Goal: Complete application form

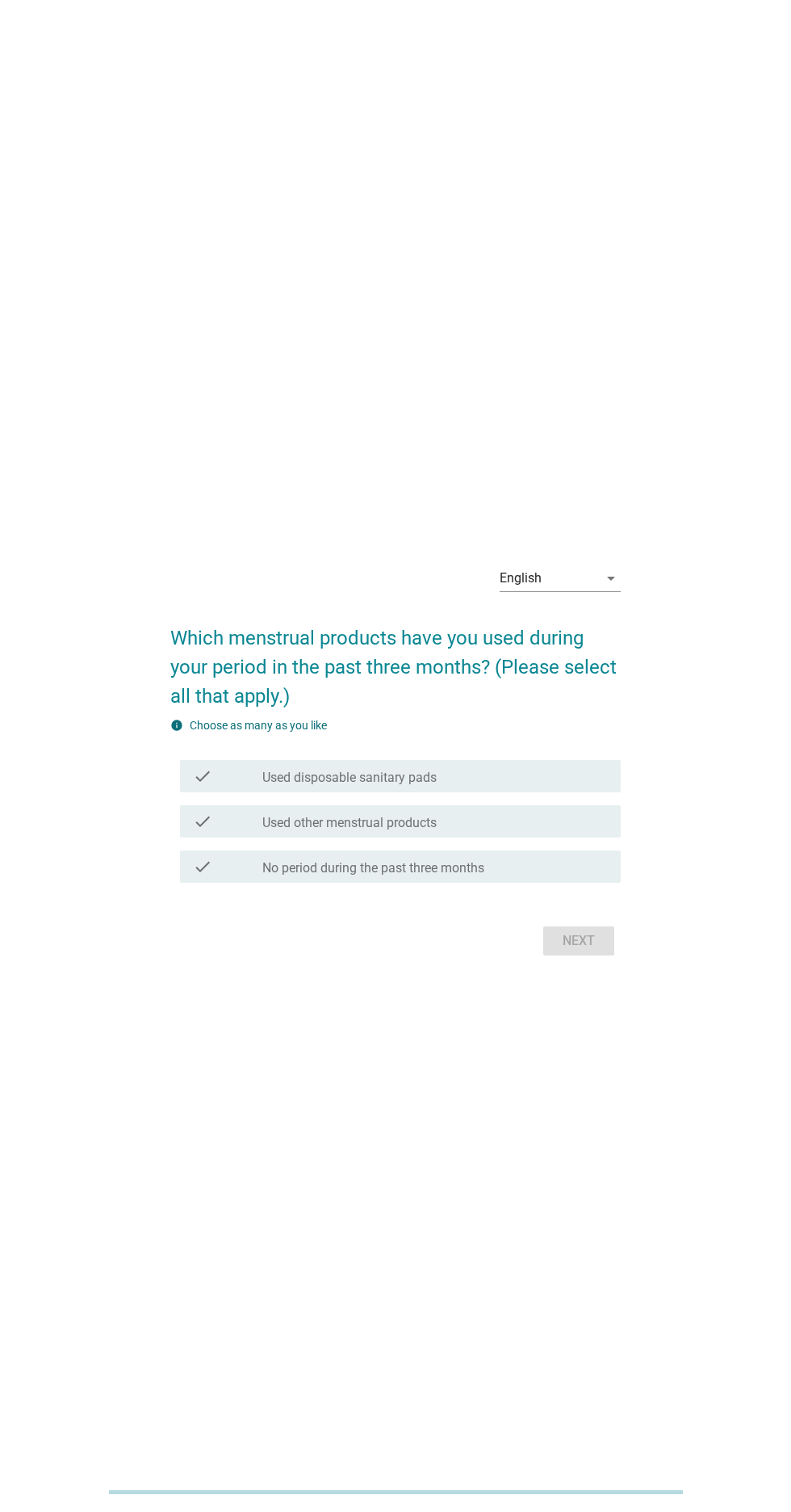
click at [598, 591] on div "English arrow_drop_down" at bounding box center [560, 578] width 121 height 26
click at [568, 684] on div "ภาษาไทย" at bounding box center [560, 691] width 95 height 20
click at [577, 786] on div "check_box_outline_blank ผ้าอนามัยใช้แล้วทิ้ง" at bounding box center [435, 777] width 346 height 20
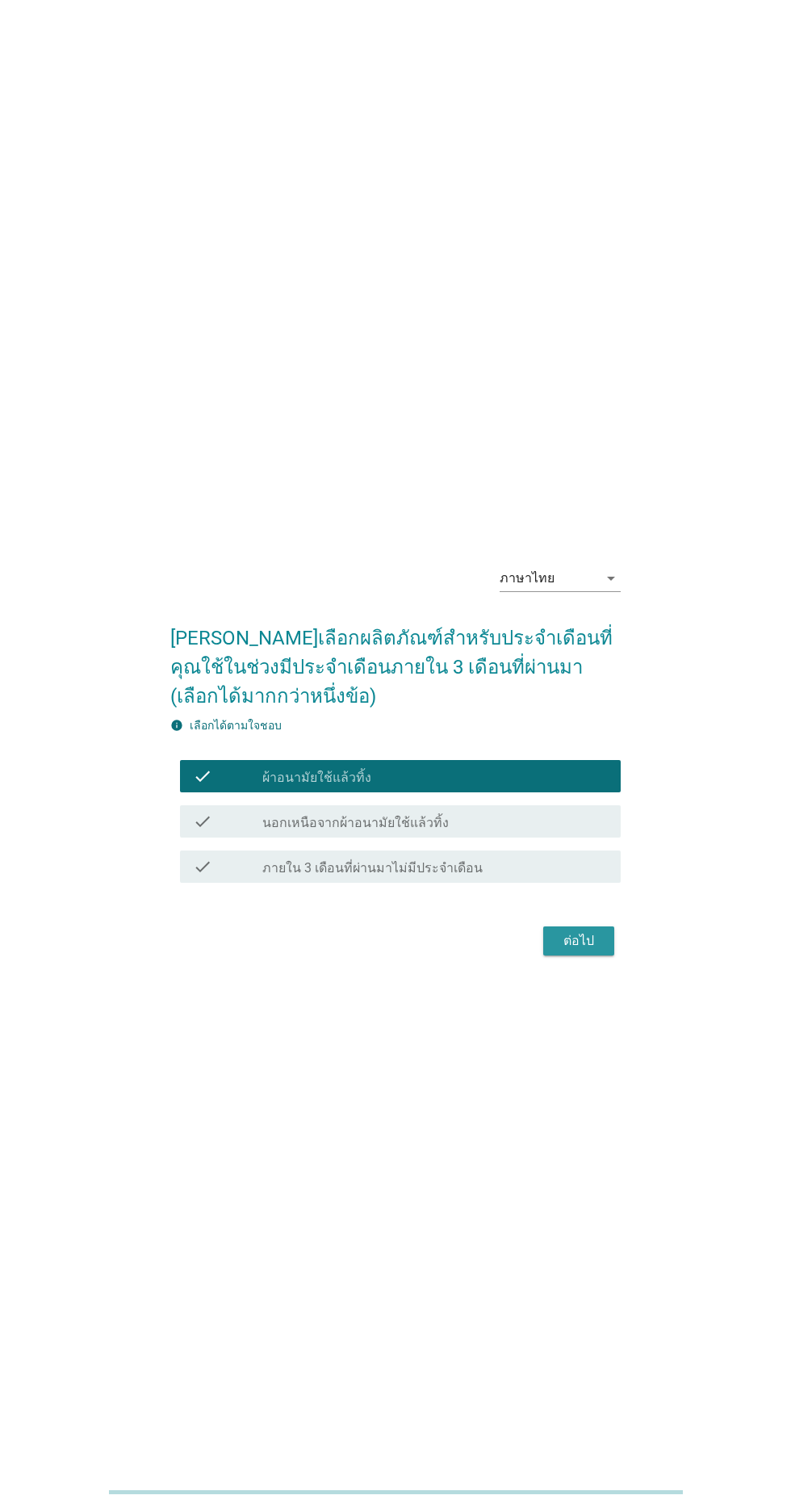
click at [584, 956] on button "ต่อไป" at bounding box center [578, 941] width 71 height 29
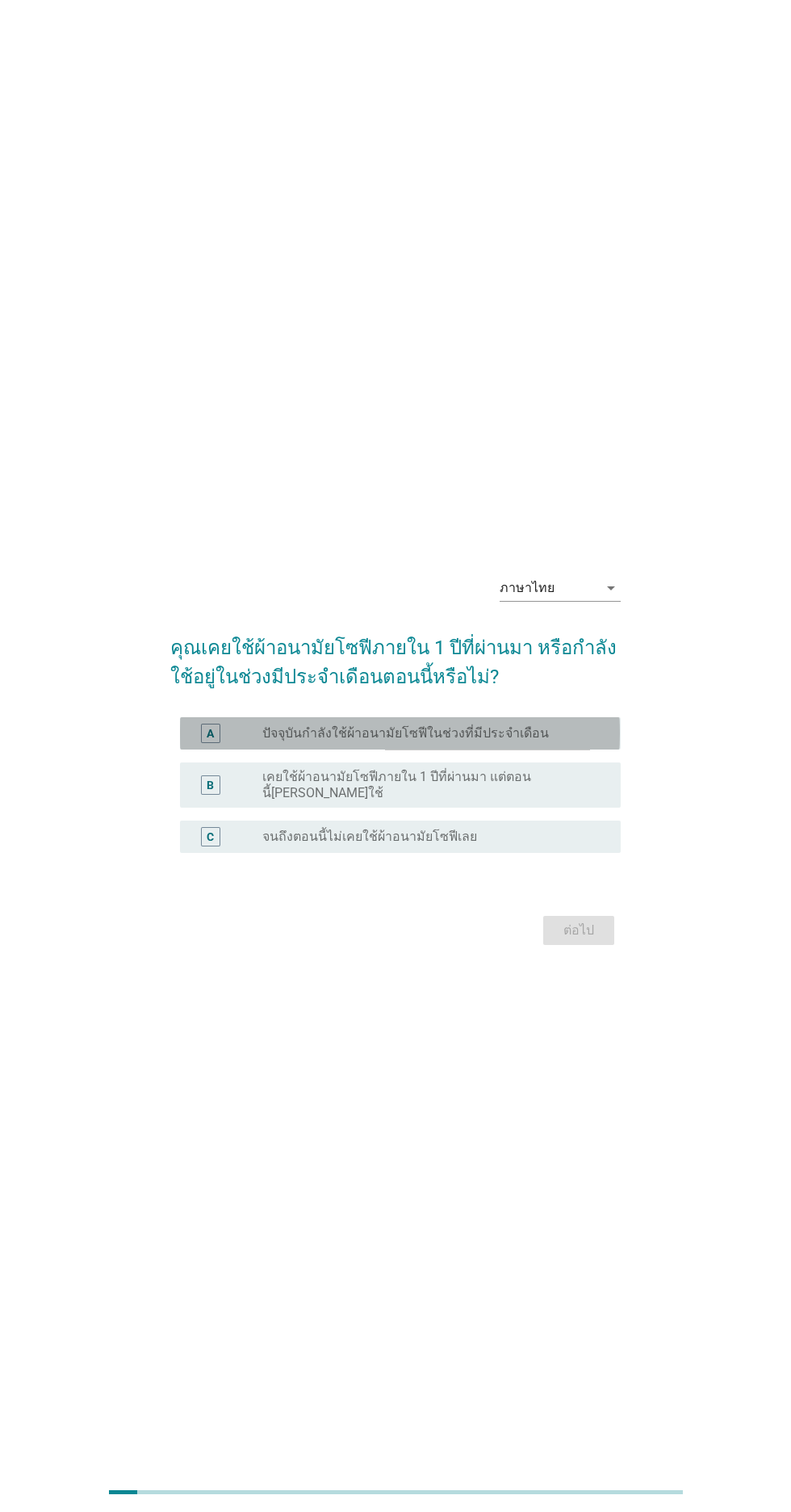
click at [585, 742] on div "radio_button_unchecked ปัจจุบันกำลังใช้ผ้าอนามัยโซฟีในช่วงที่มีประจำเดือน" at bounding box center [428, 734] width 332 height 16
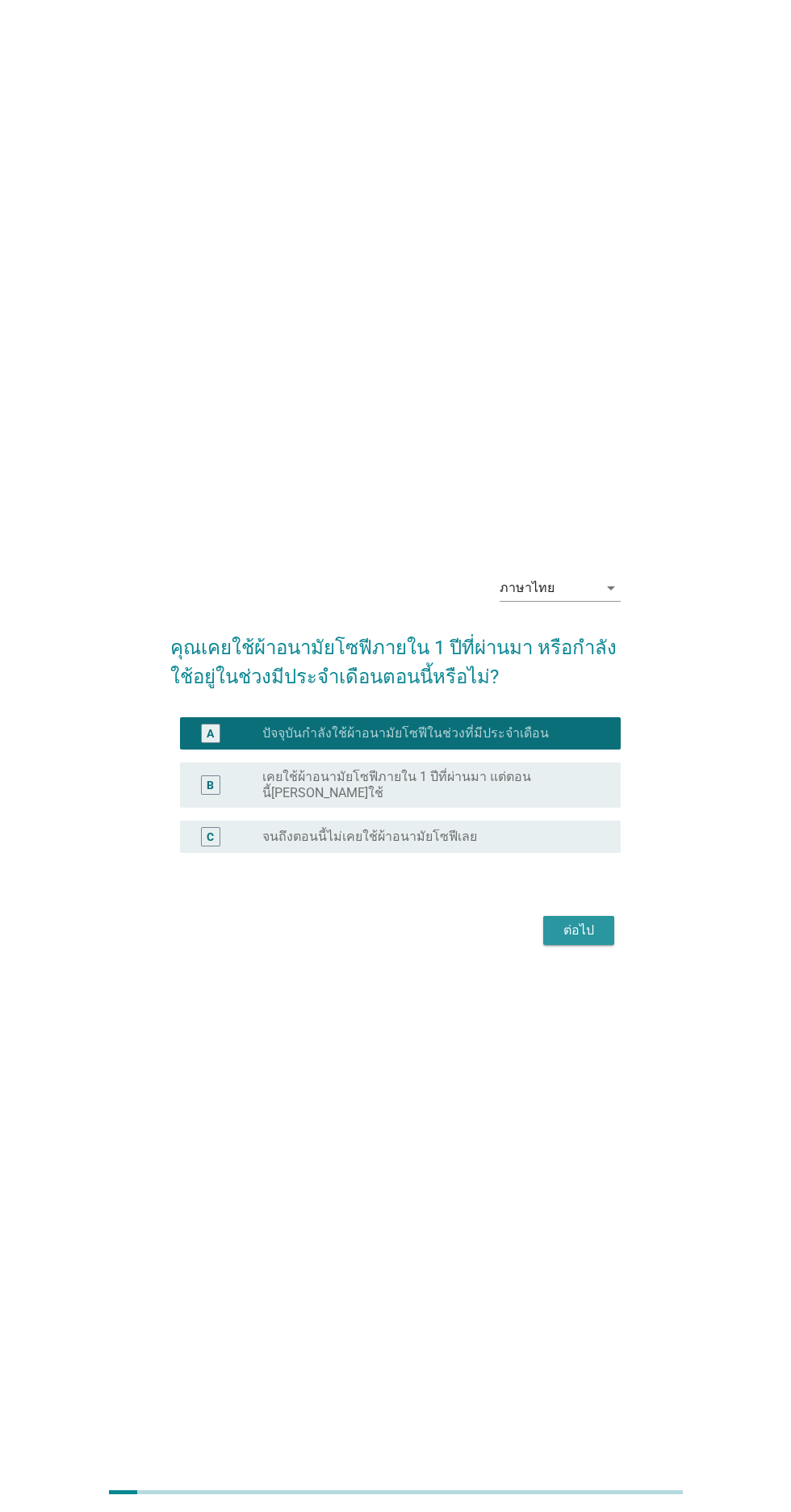
click at [593, 940] on div "ต่อไป" at bounding box center [579, 930] width 46 height 20
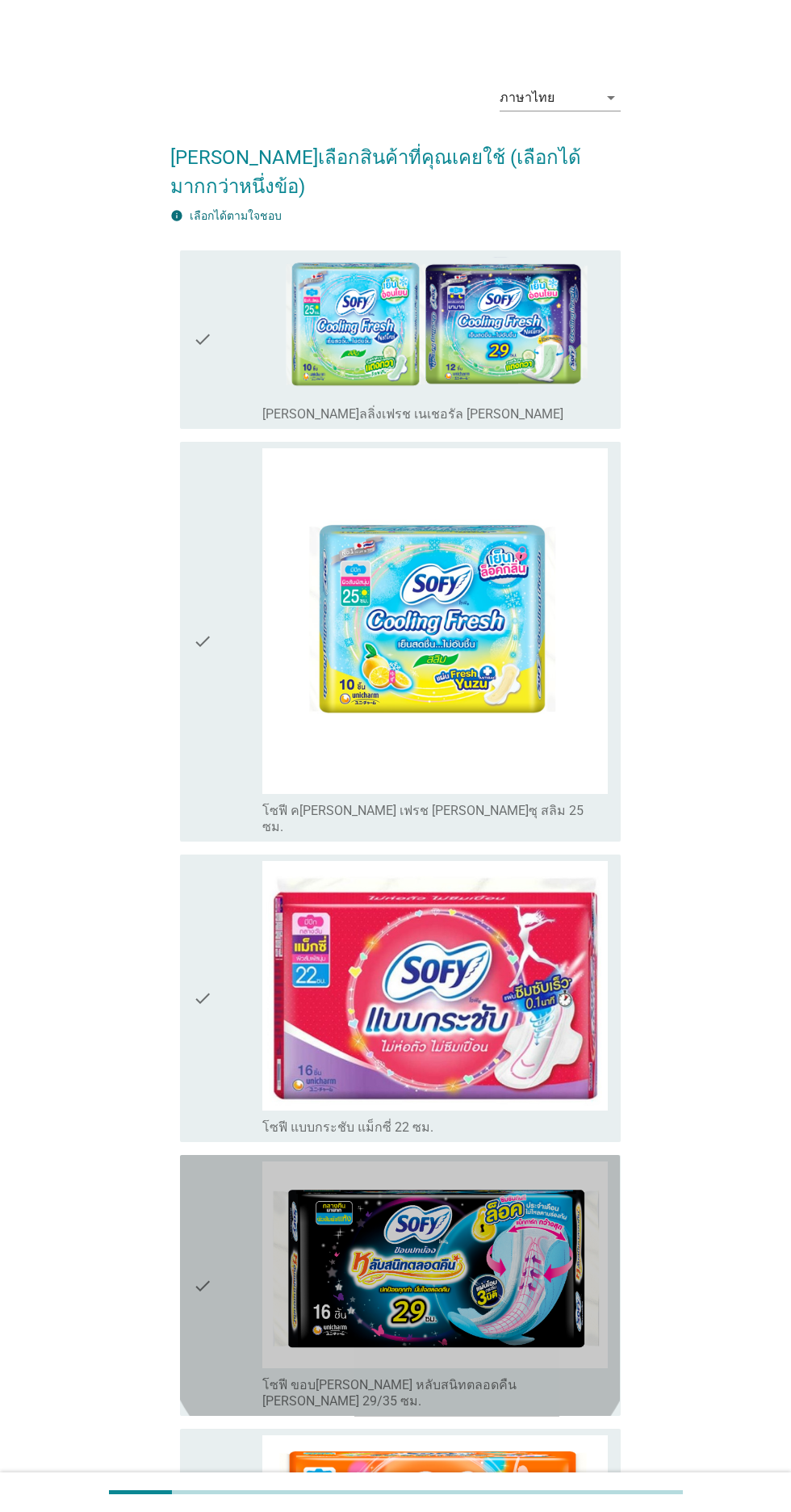
click at [554, 1268] on img at bounding box center [435, 1265] width 346 height 207
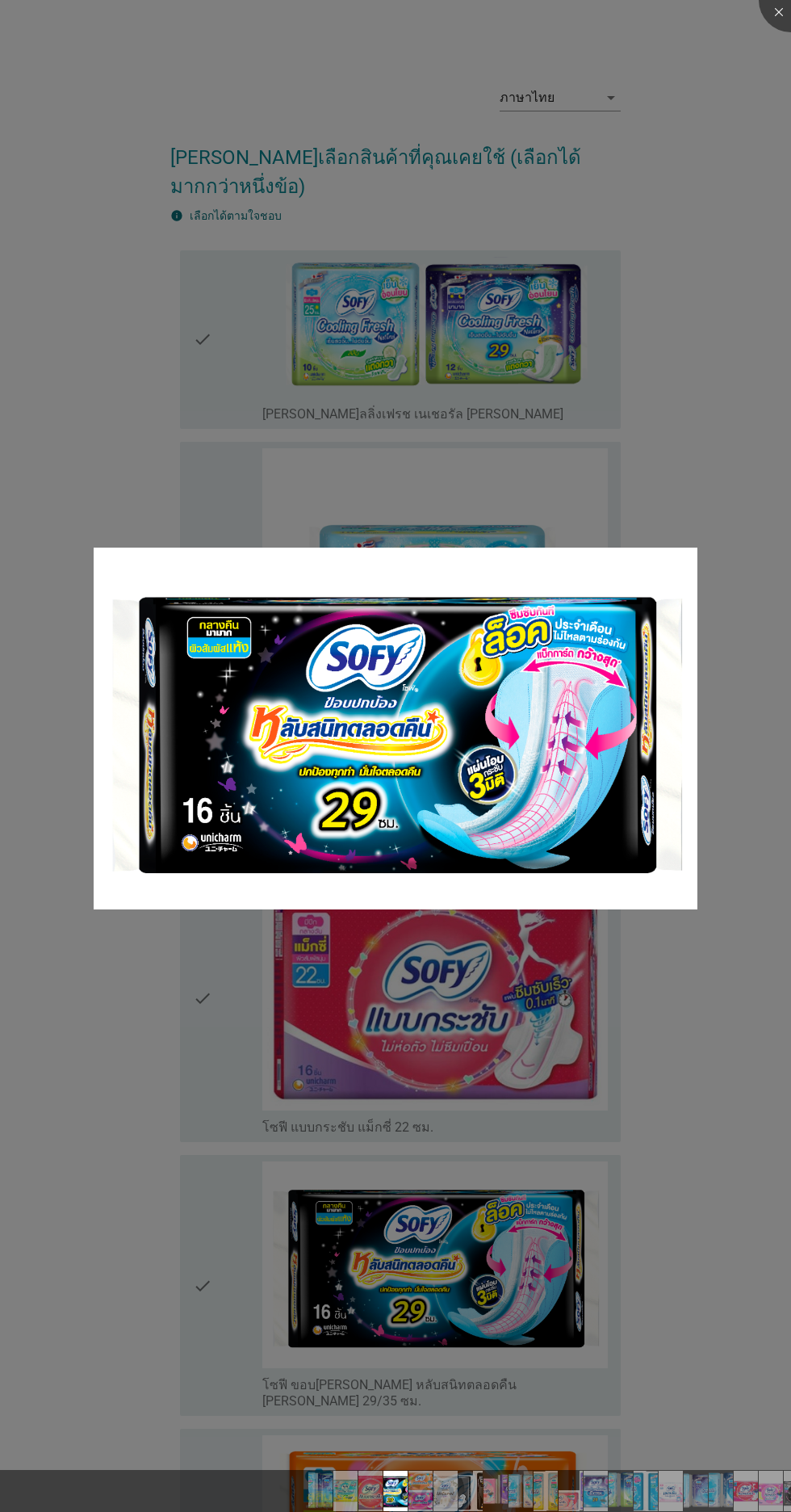
click at [690, 1191] on div at bounding box center [395, 756] width 791 height 1512
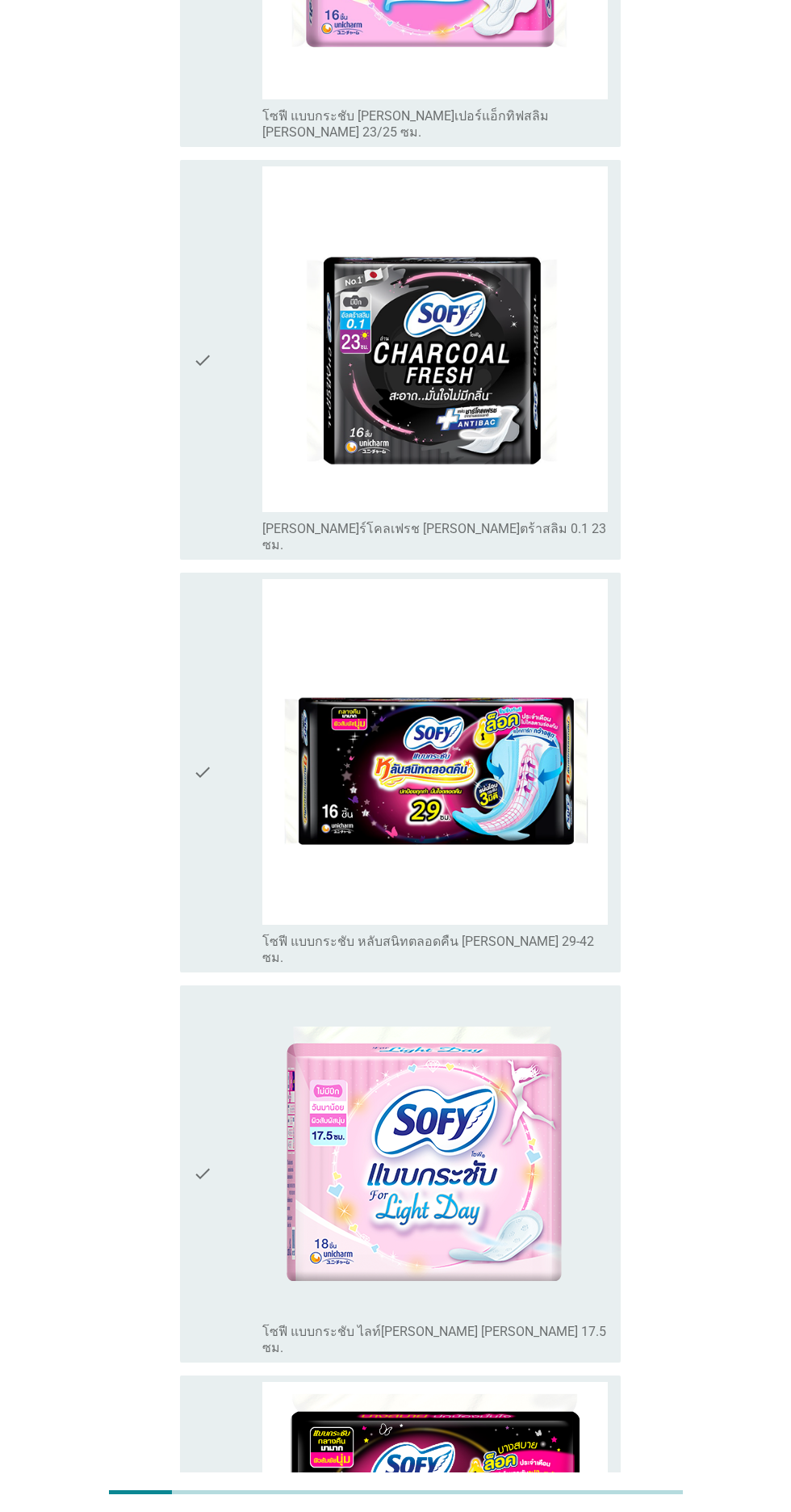
scroll to position [5646, 0]
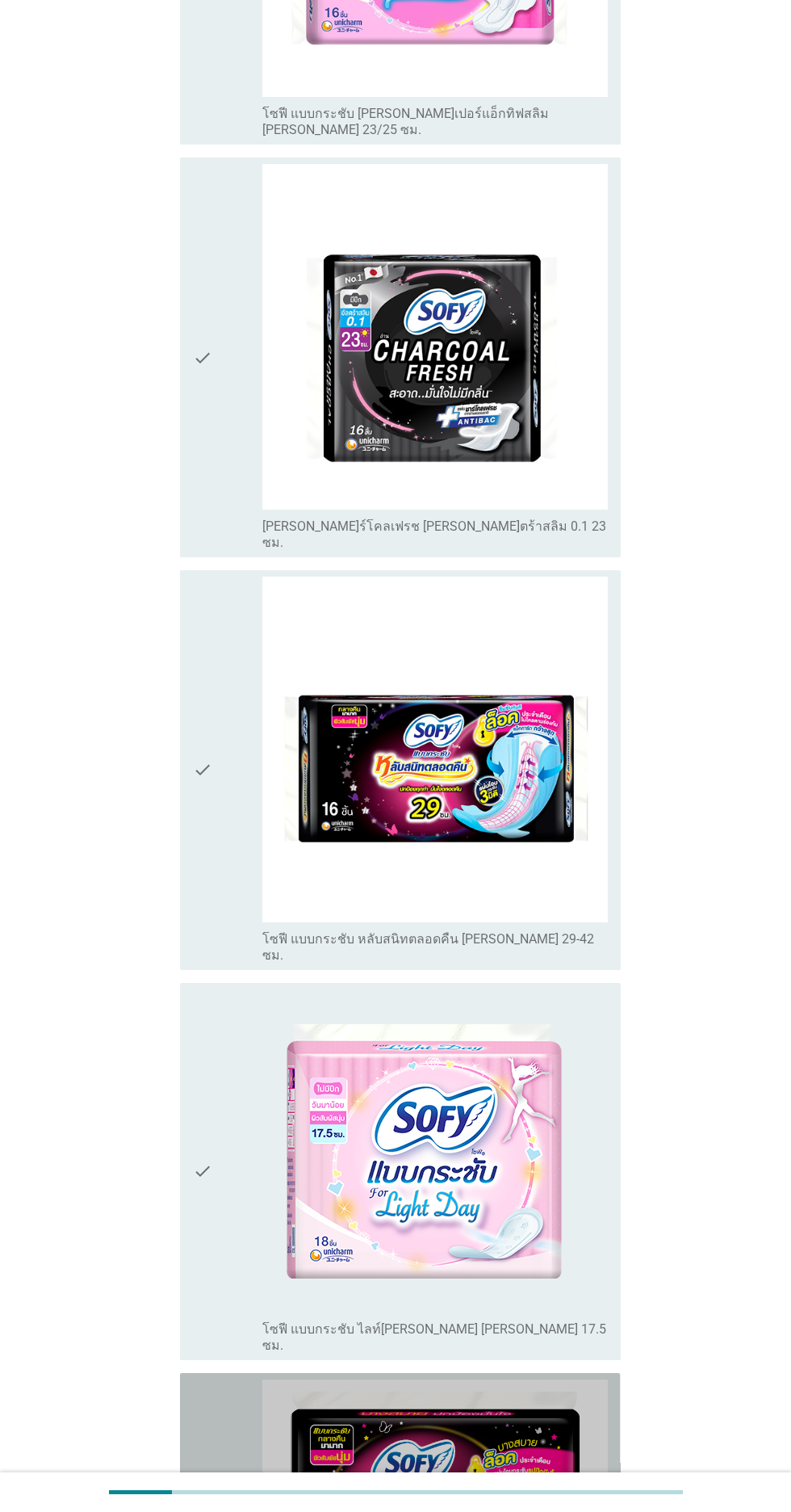
click at [196, 1380] on icon "check" at bounding box center [202, 1524] width 20 height 289
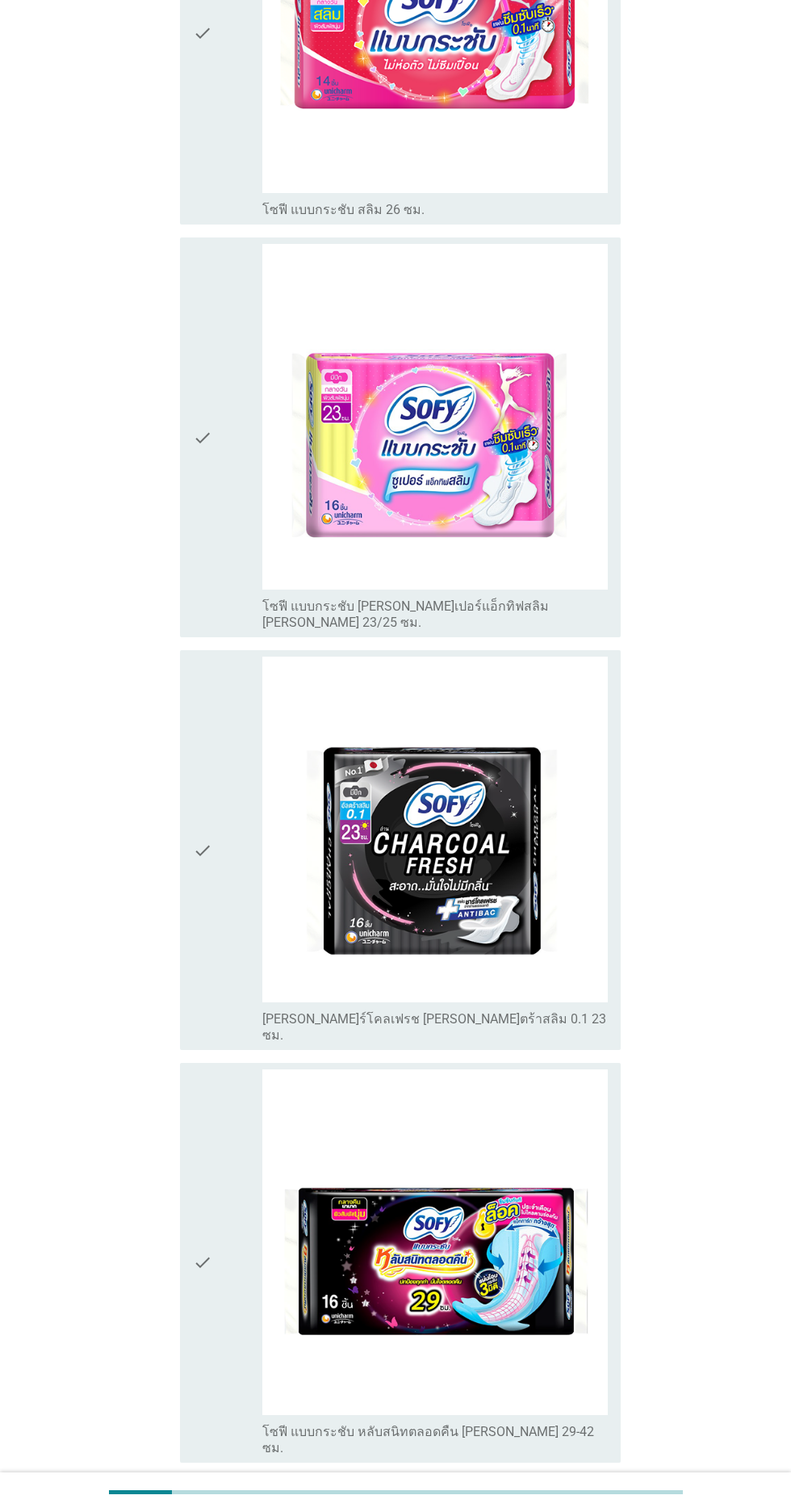
scroll to position [5132, 0]
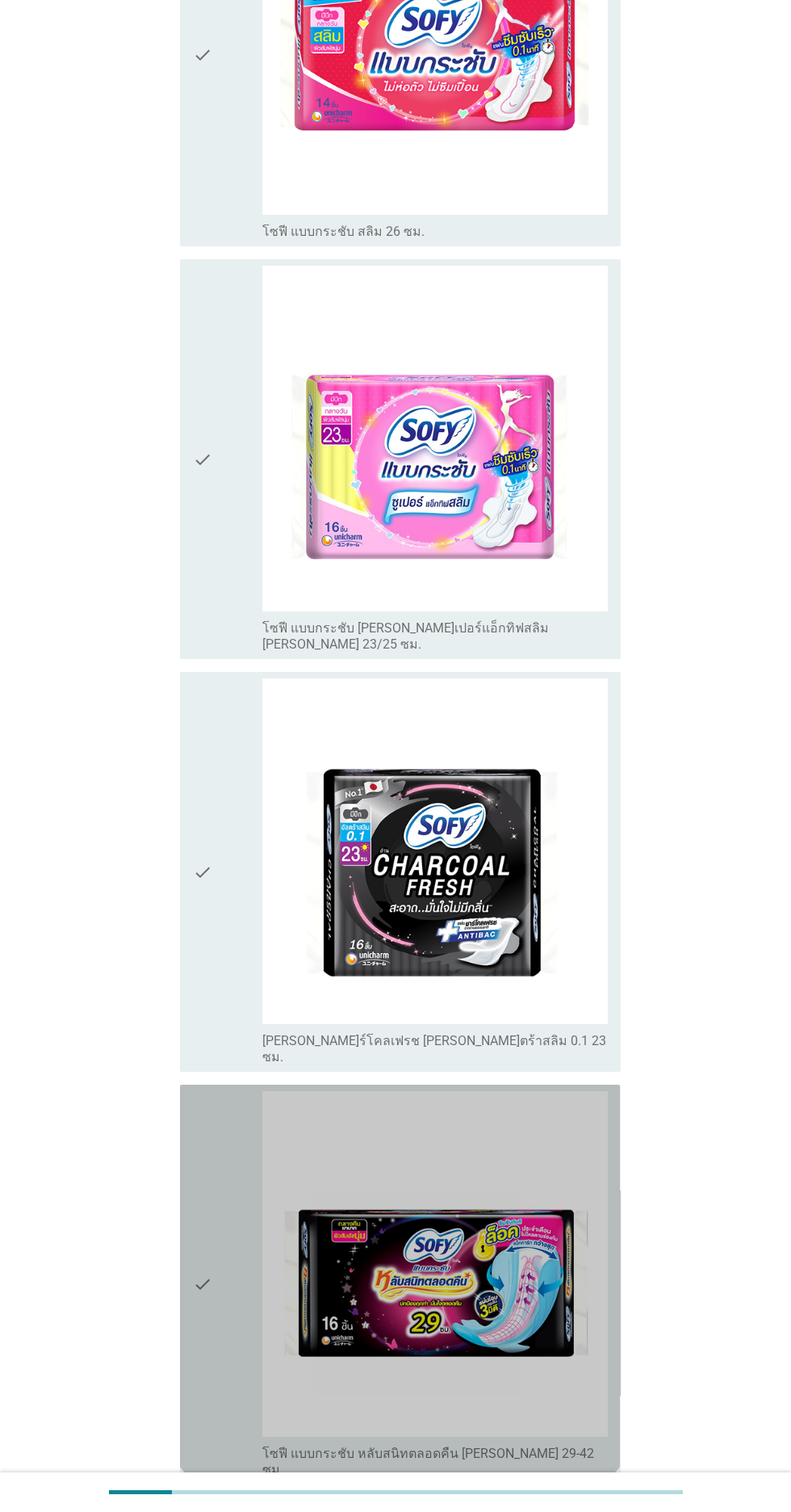
click at [202, 1098] on icon "check" at bounding box center [202, 1285] width 20 height 387
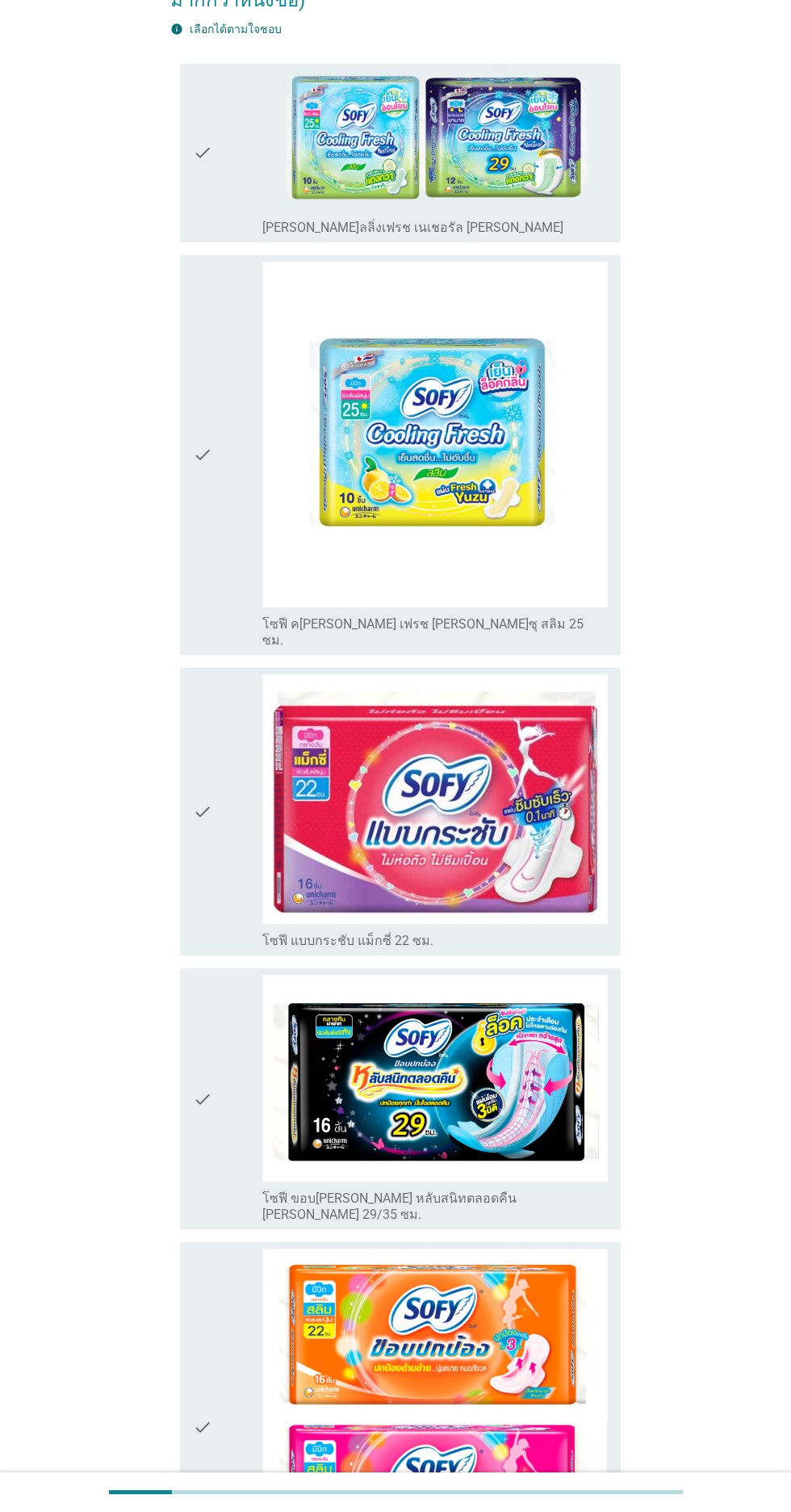
scroll to position [185, 0]
click at [189, 1085] on div "check check_box_outline_blank โซฟี ขอบ[PERSON_NAME] หลับสนิทตลอดคืน [PERSON_NAM…" at bounding box center [400, 1100] width 440 height 261
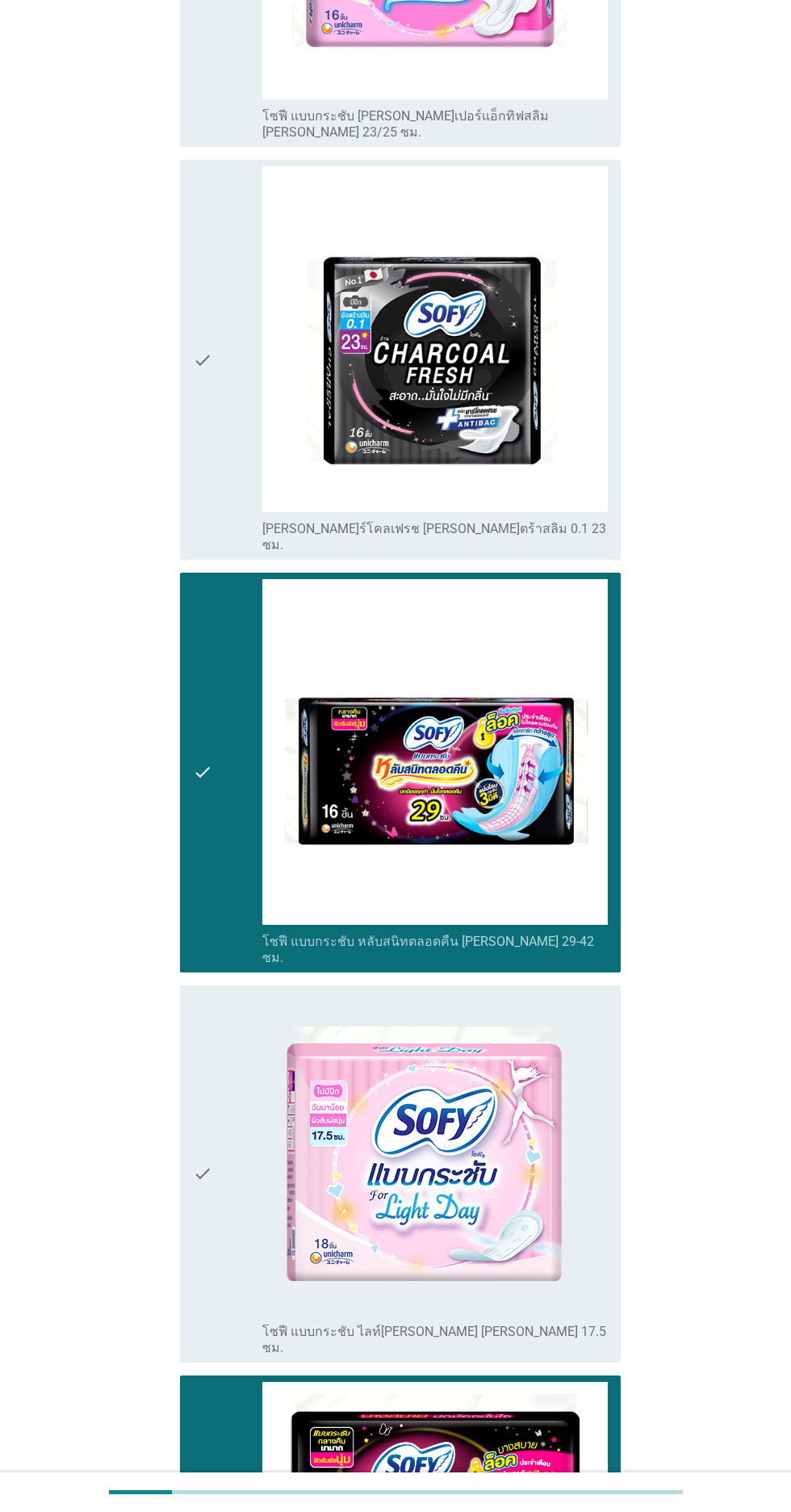
scroll to position [5644, 0]
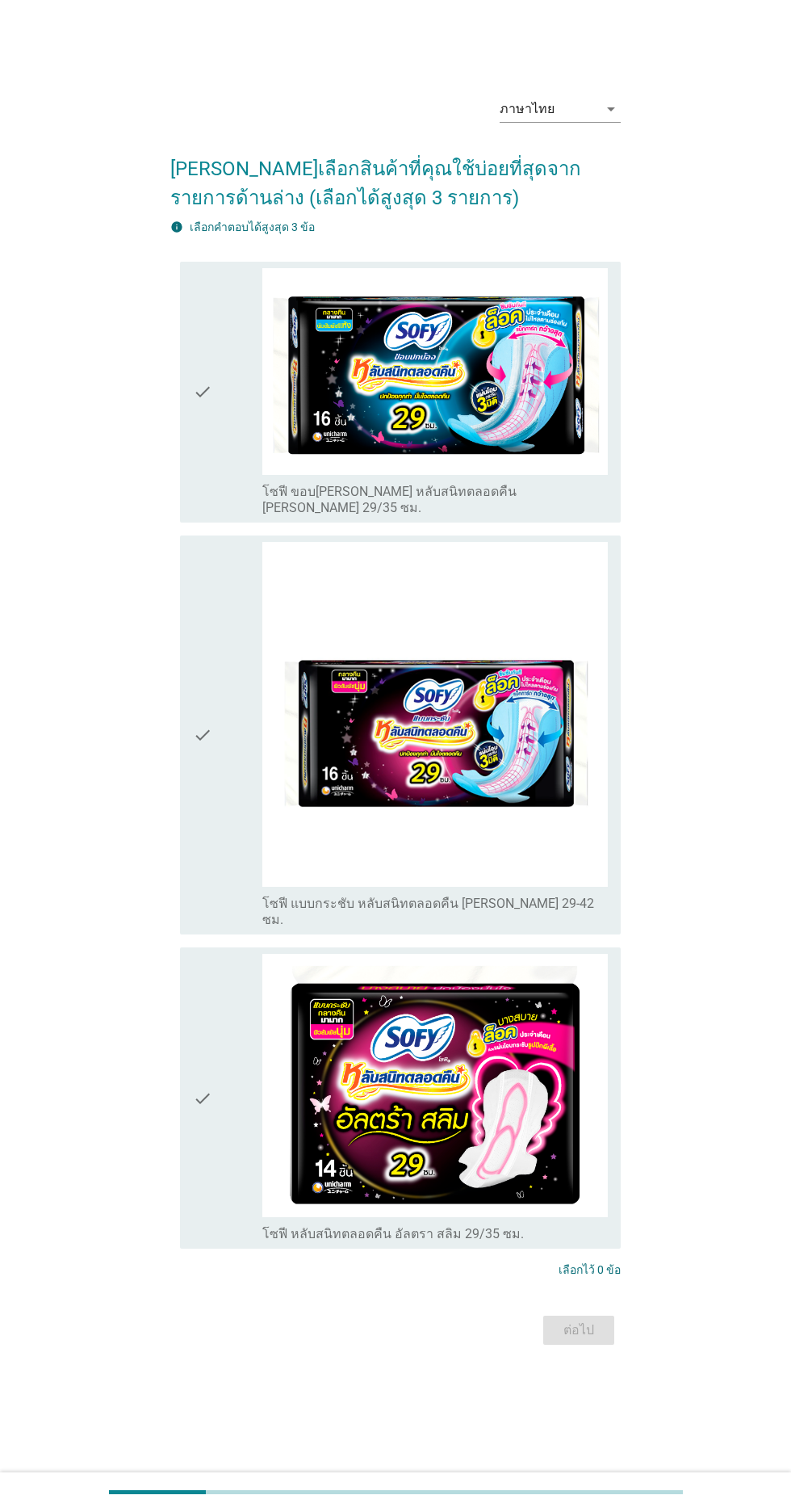
scroll to position [0, 0]
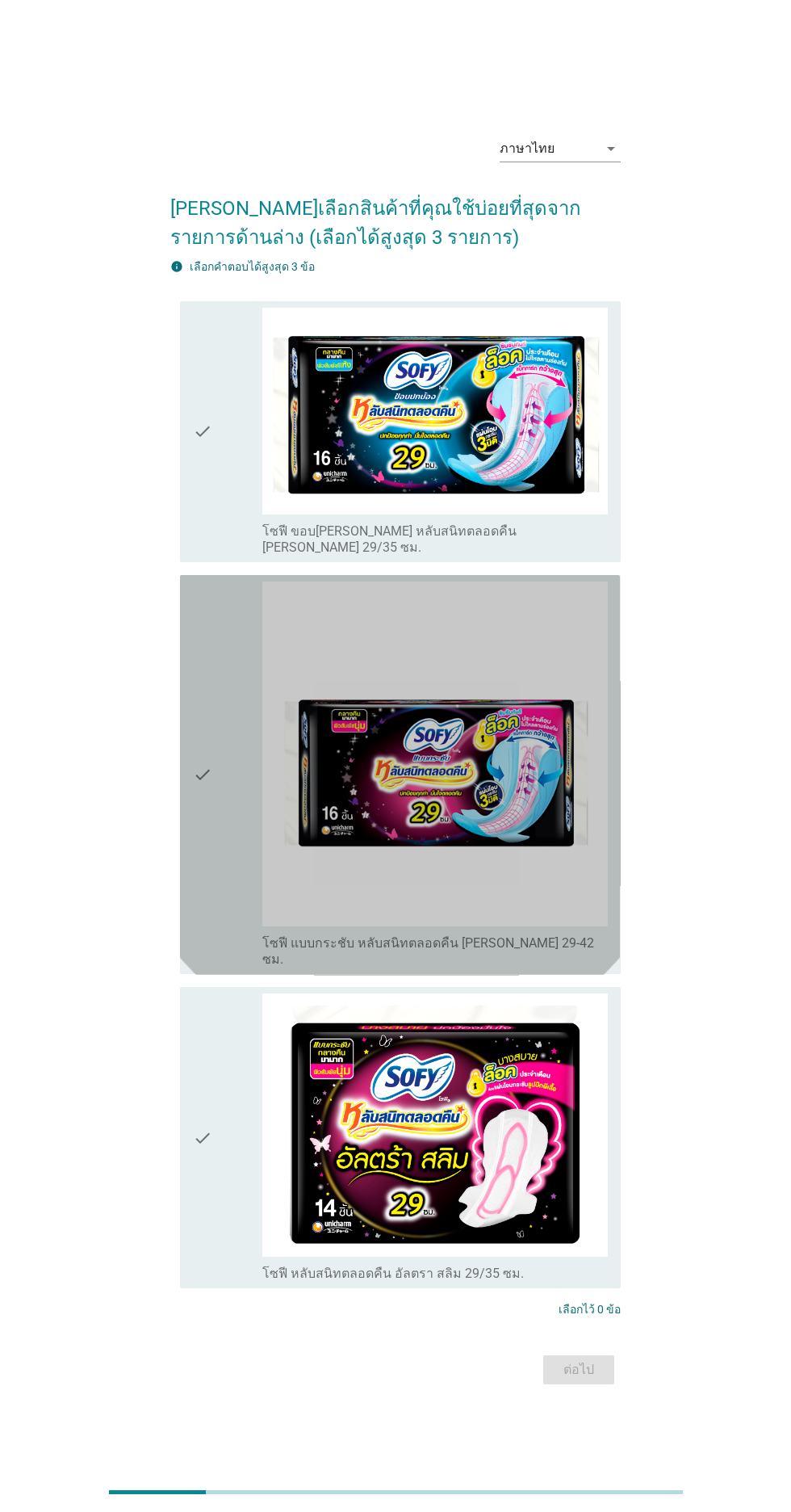
click at [214, 861] on div "check" at bounding box center [227, 775] width 69 height 387
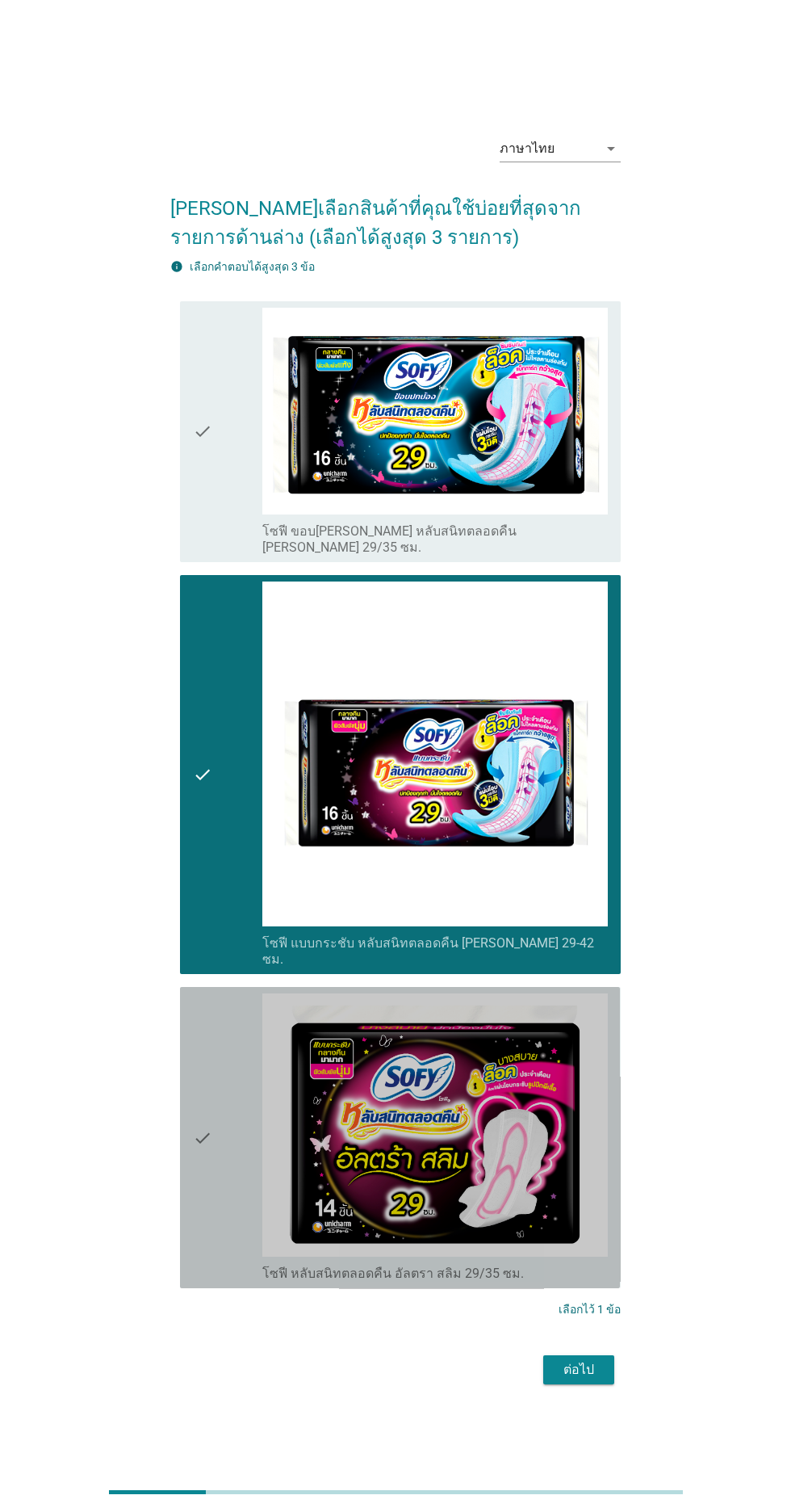
click at [238, 1200] on div "check" at bounding box center [227, 1138] width 69 height 289
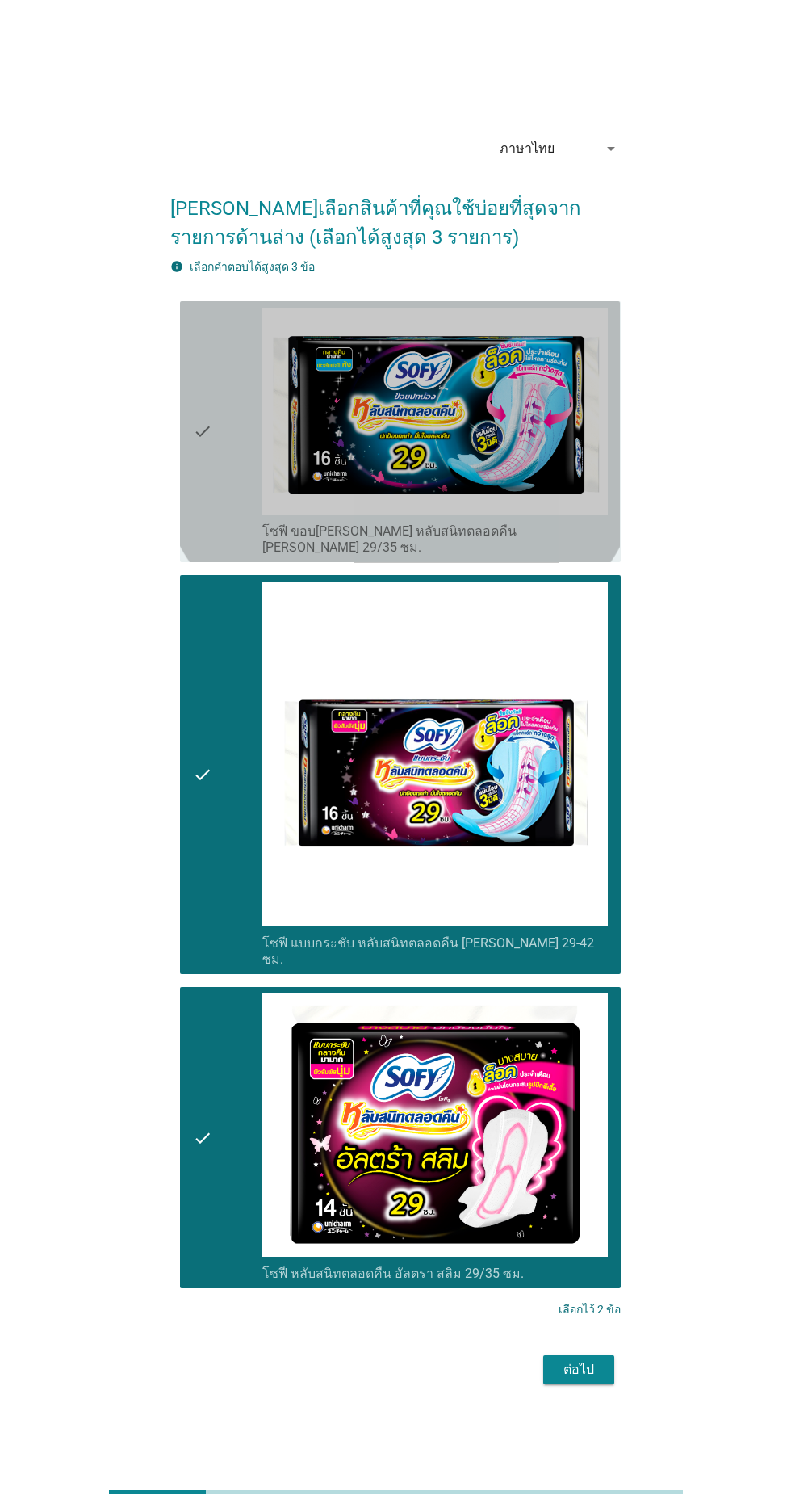
click at [202, 426] on icon "check" at bounding box center [202, 431] width 20 height 248
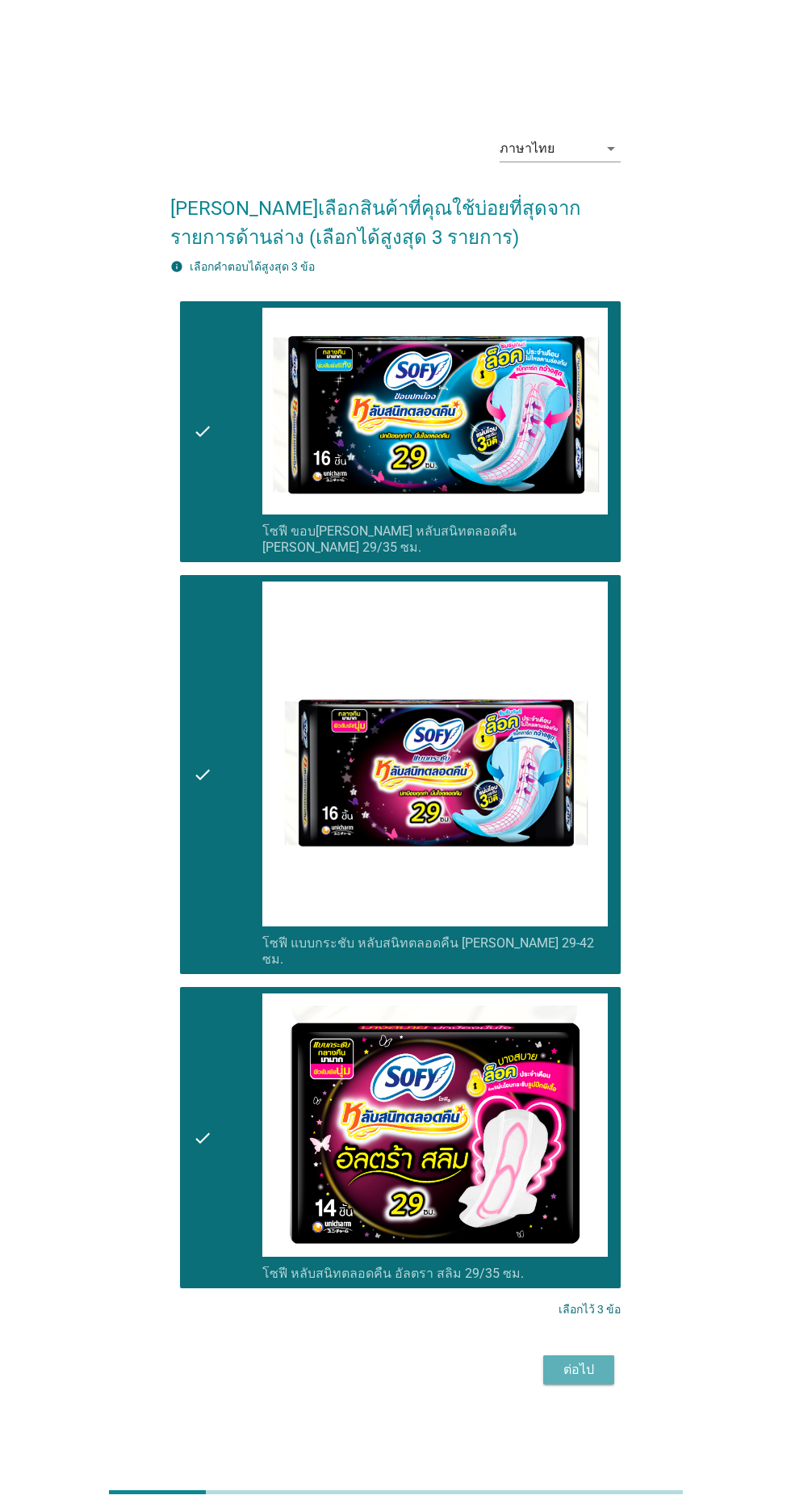
click at [580, 1380] on div "ต่อไป" at bounding box center [579, 1370] width 46 height 20
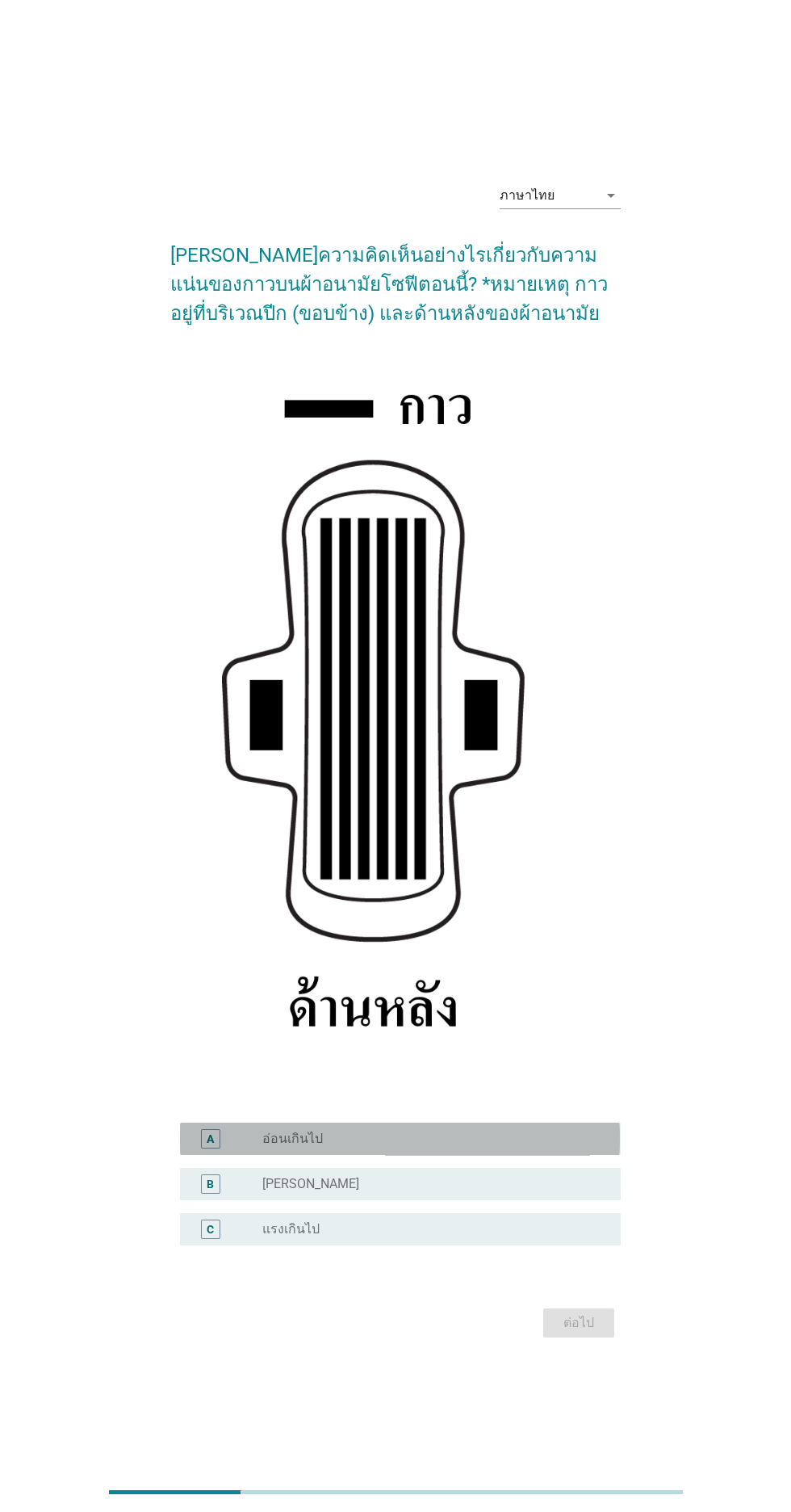
click at [561, 1148] on div "radio_button_unchecked อ่อนเกินไป" at bounding box center [428, 1139] width 332 height 16
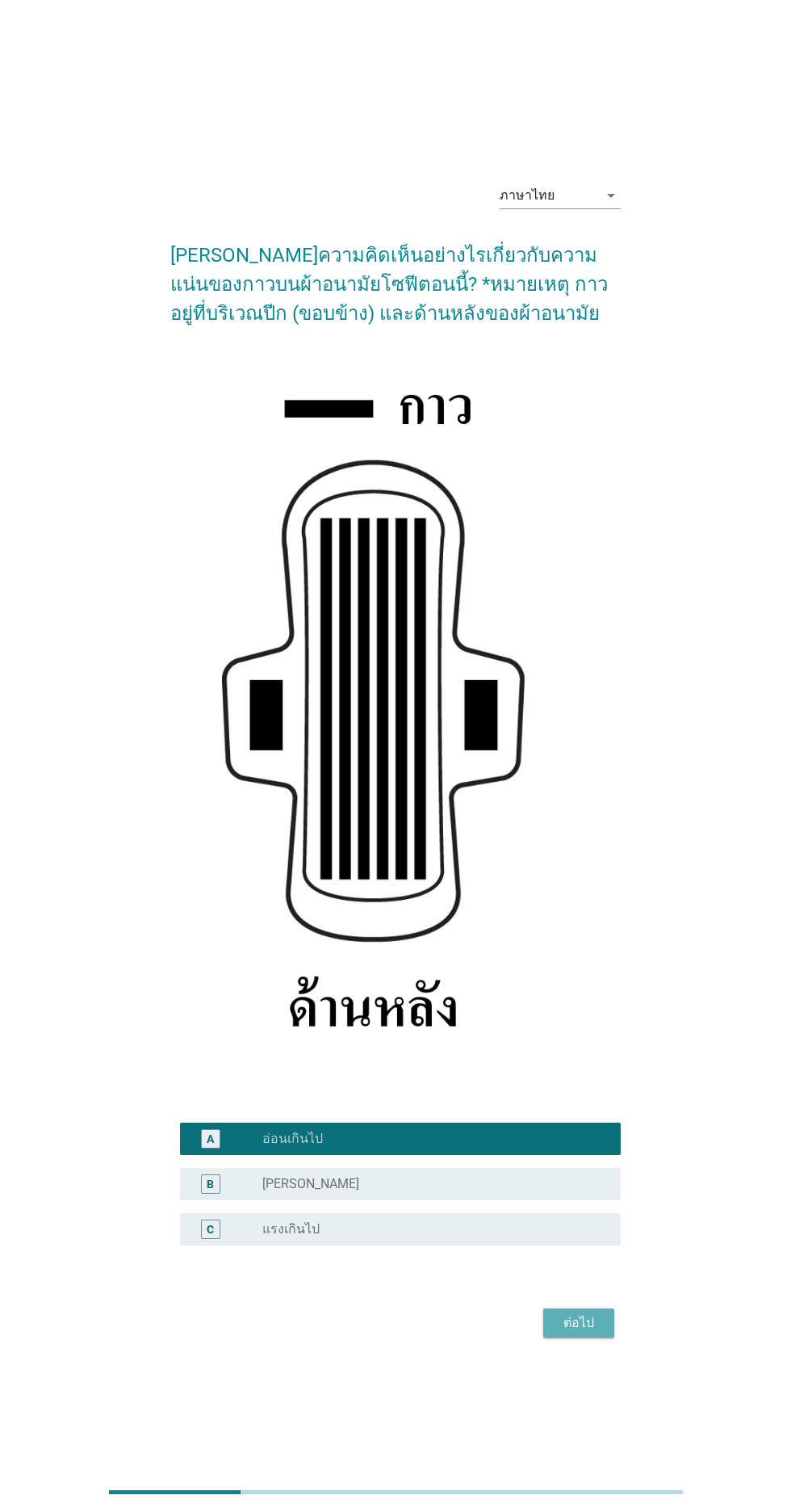
click at [590, 1333] on div "ต่อไป" at bounding box center [579, 1323] width 46 height 20
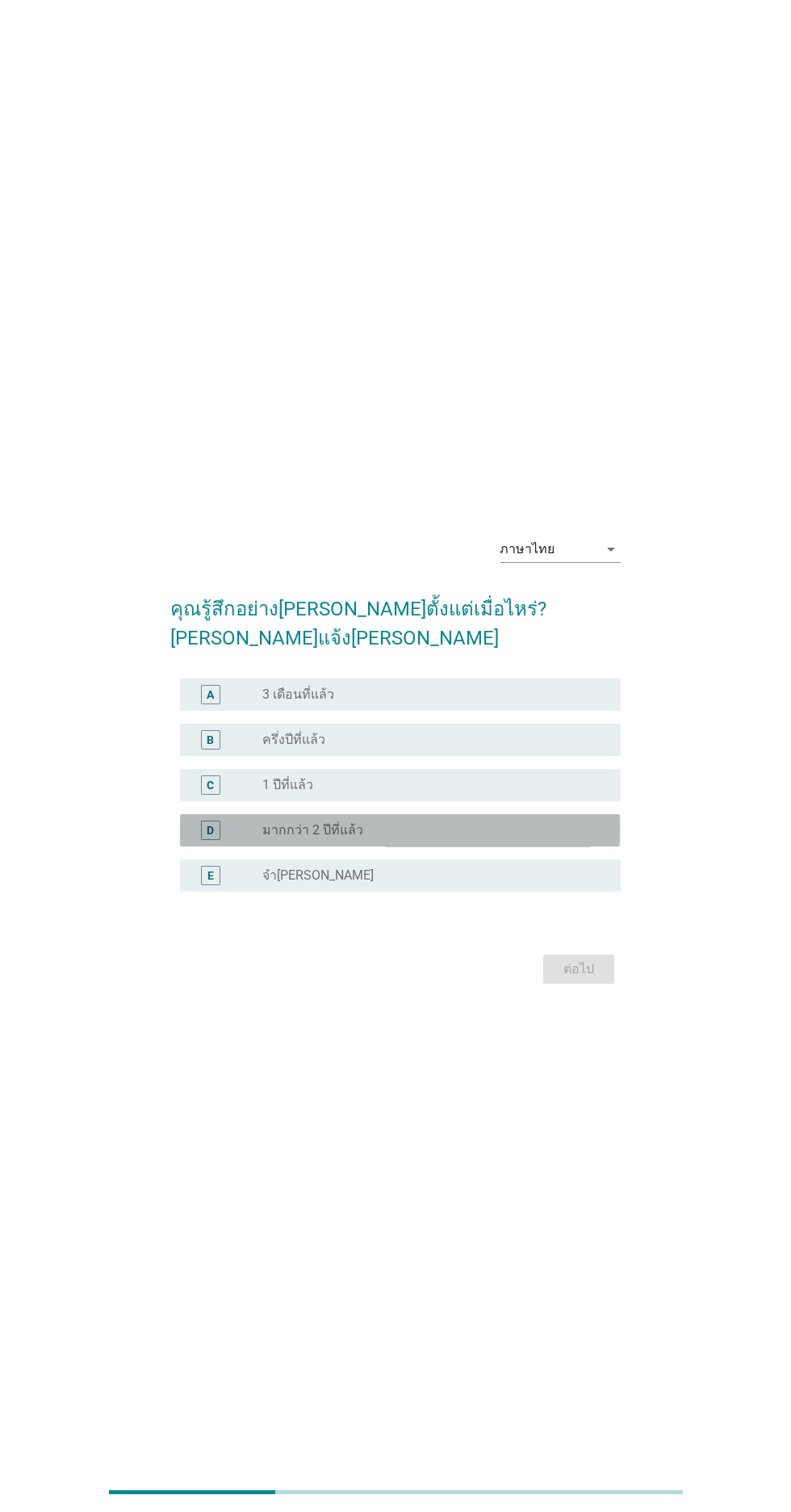
click at [526, 840] on div "radio_button_unchecked มากกว่า 2 ปีที่แล้ว" at bounding box center [435, 830] width 346 height 20
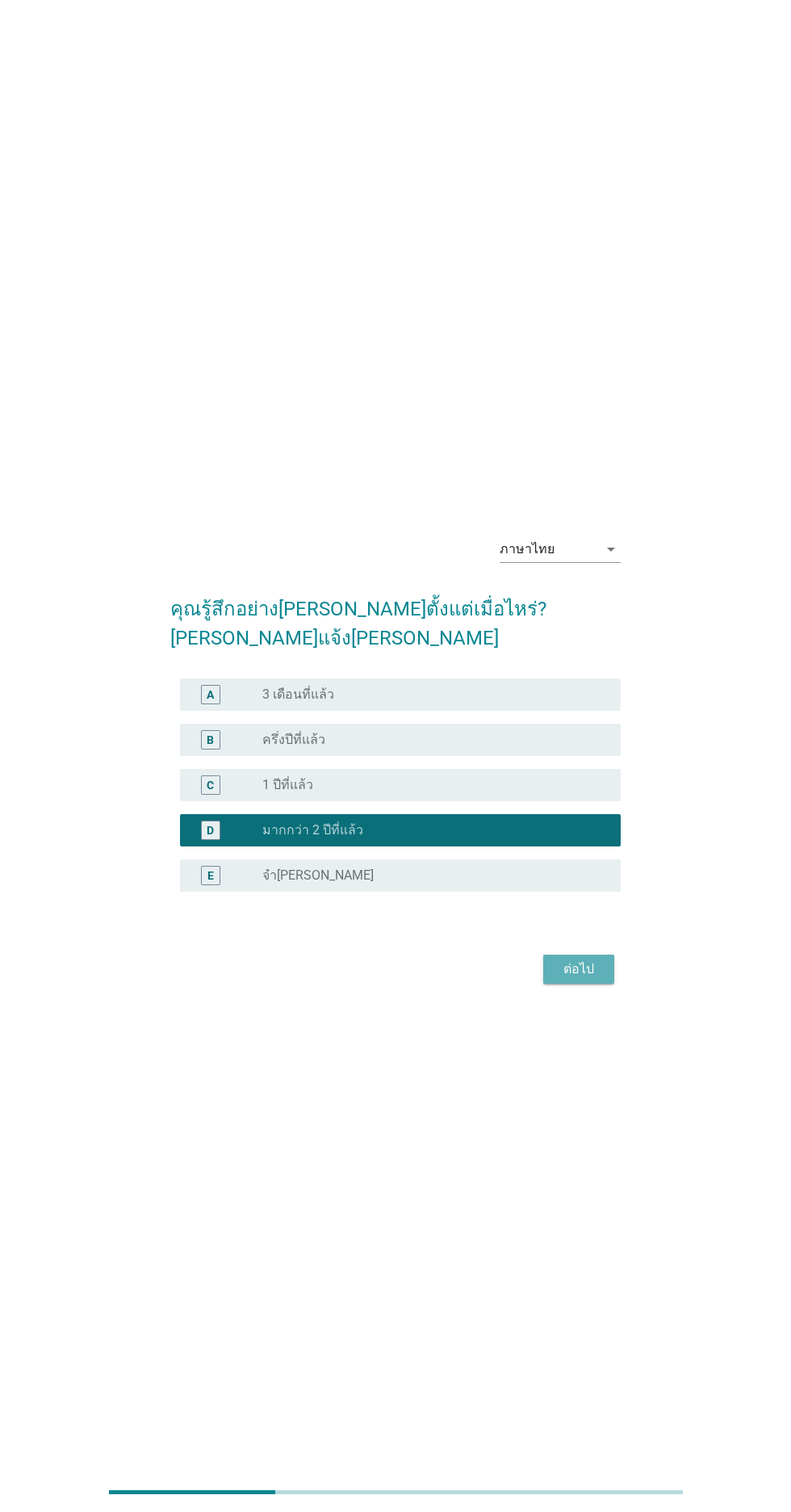
click at [593, 979] on div "ต่อไป" at bounding box center [579, 970] width 46 height 20
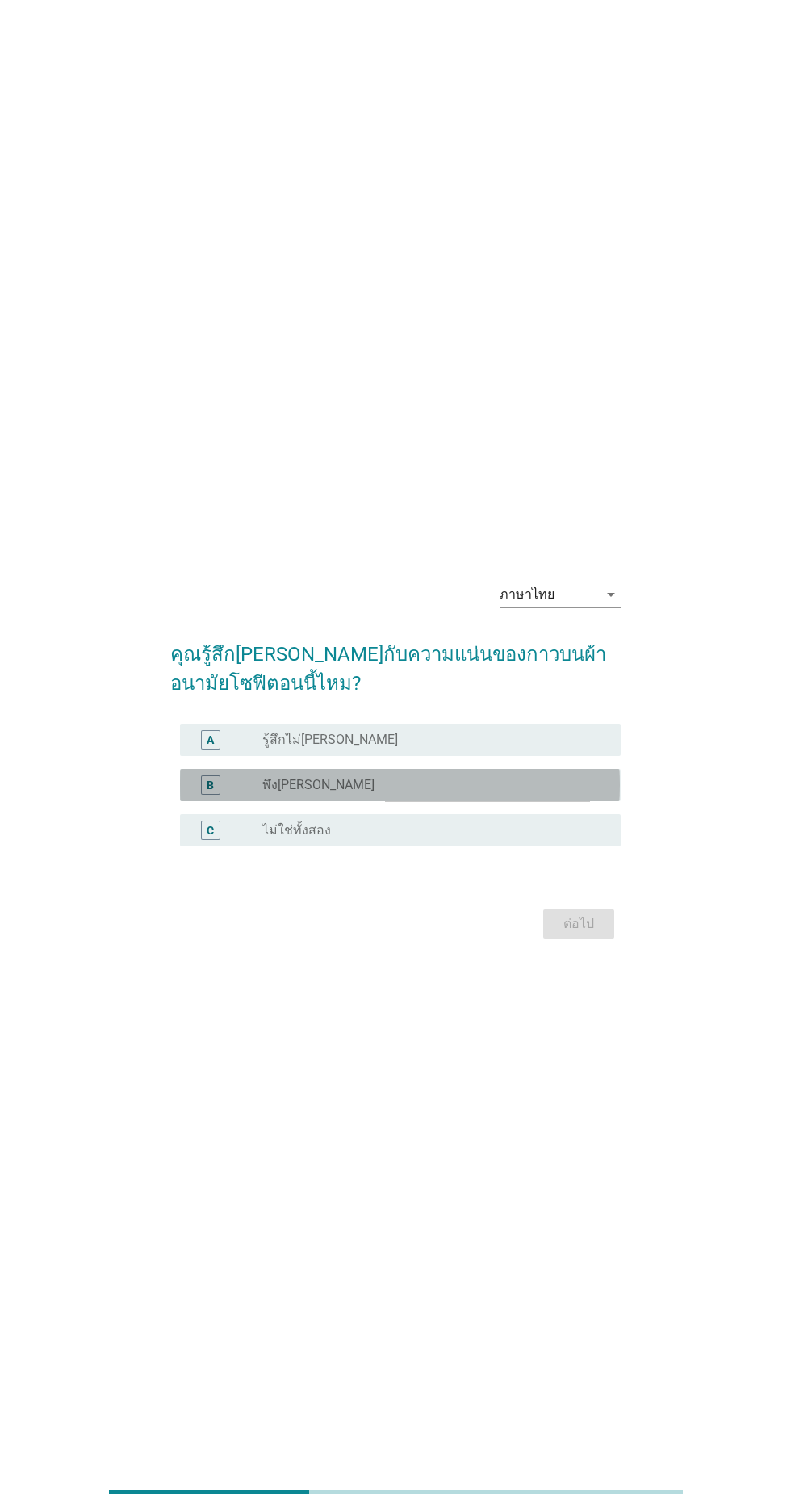
click at [572, 793] on div "radio_button_unchecked พึง[PERSON_NAME]" at bounding box center [428, 786] width 332 height 16
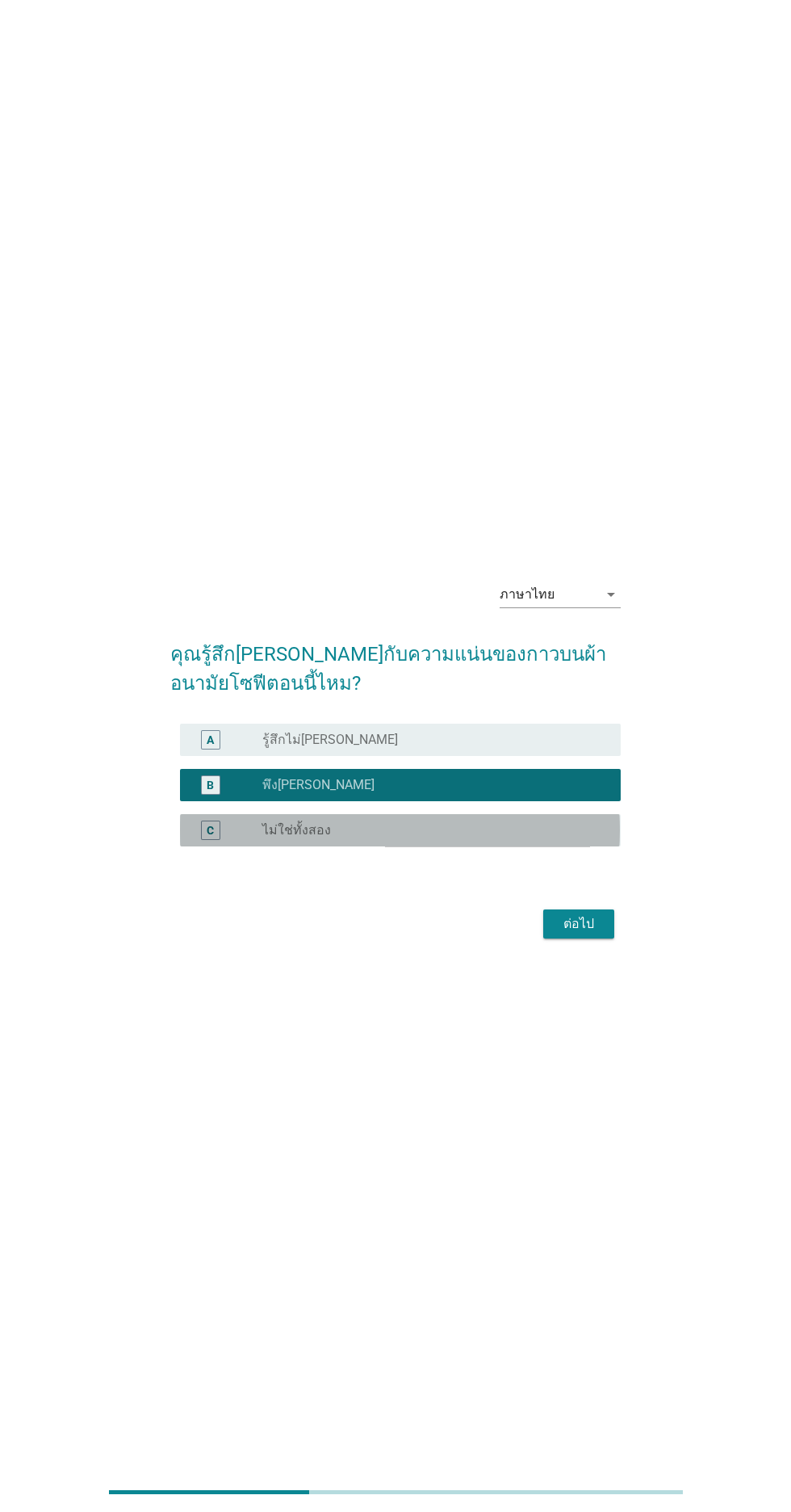
click at [558, 839] on div "radio_button_unchecked ไม่ใช่ทั้งสอง" at bounding box center [428, 830] width 332 height 16
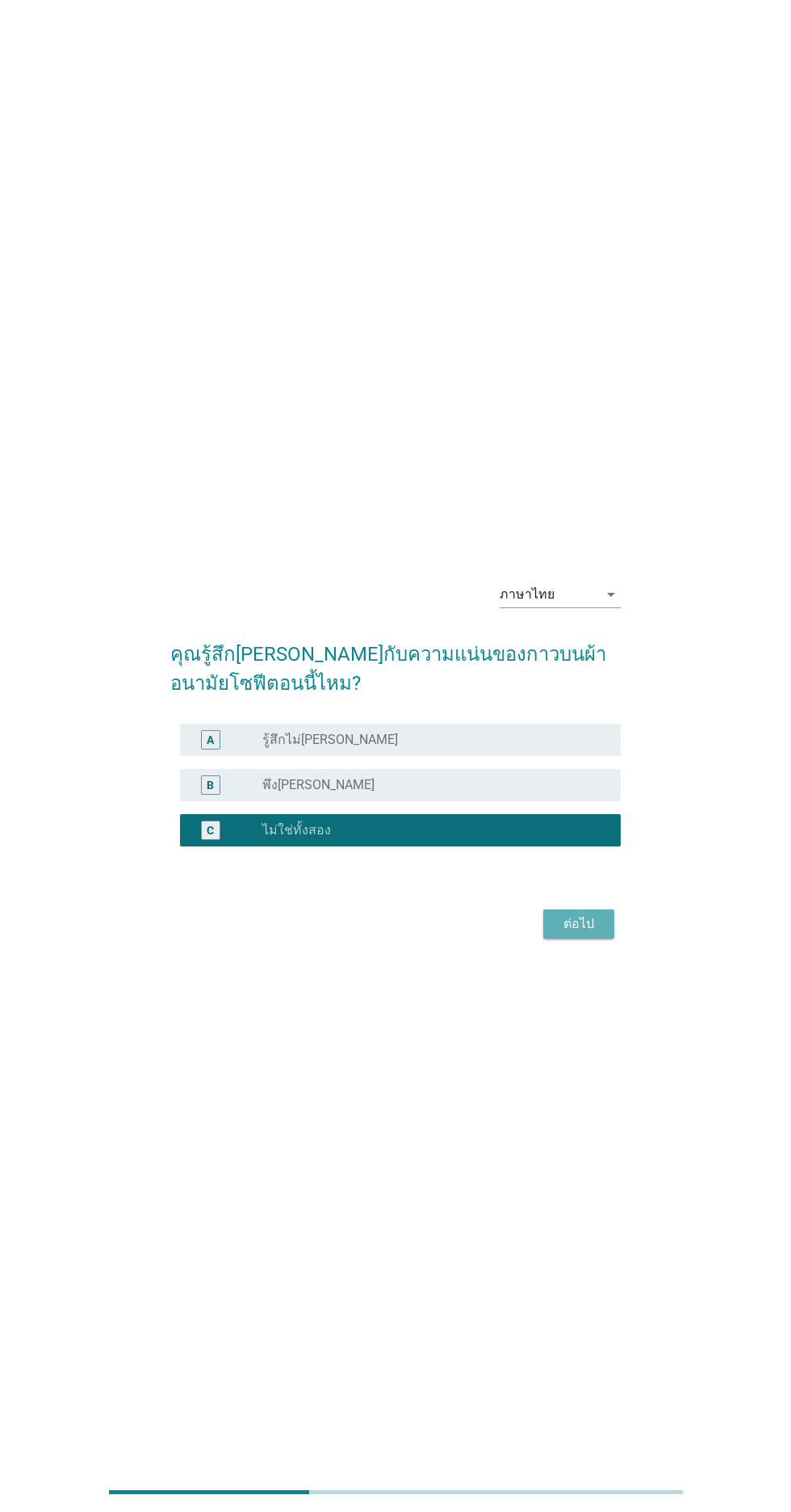
click at [582, 934] on div "ต่อไป" at bounding box center [579, 924] width 46 height 20
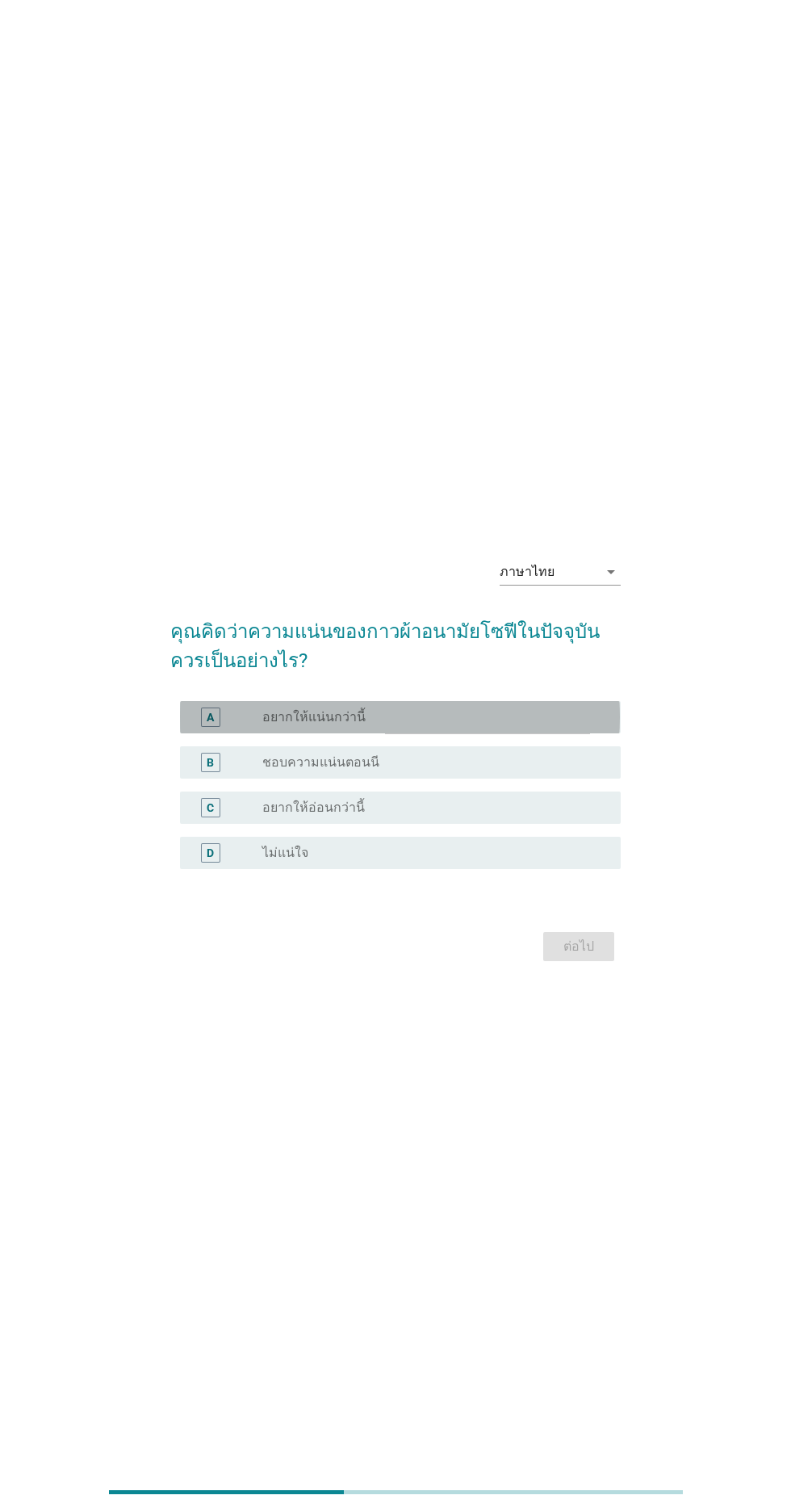
click at [594, 725] on div "radio_button_unchecked อยากให้แน่นกว่านี้" at bounding box center [428, 717] width 332 height 16
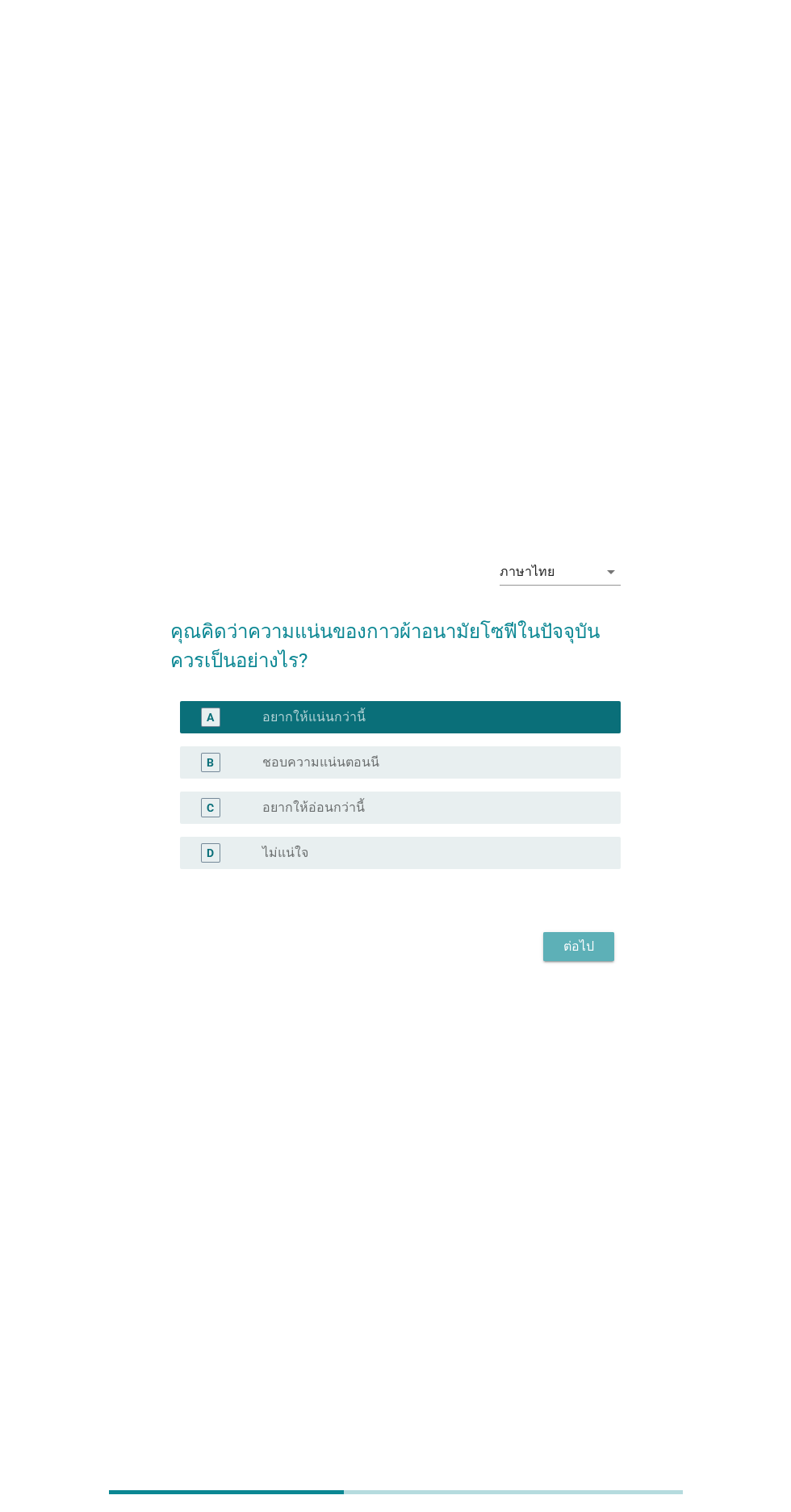
click at [583, 956] on div "ต่อไป" at bounding box center [579, 947] width 46 height 20
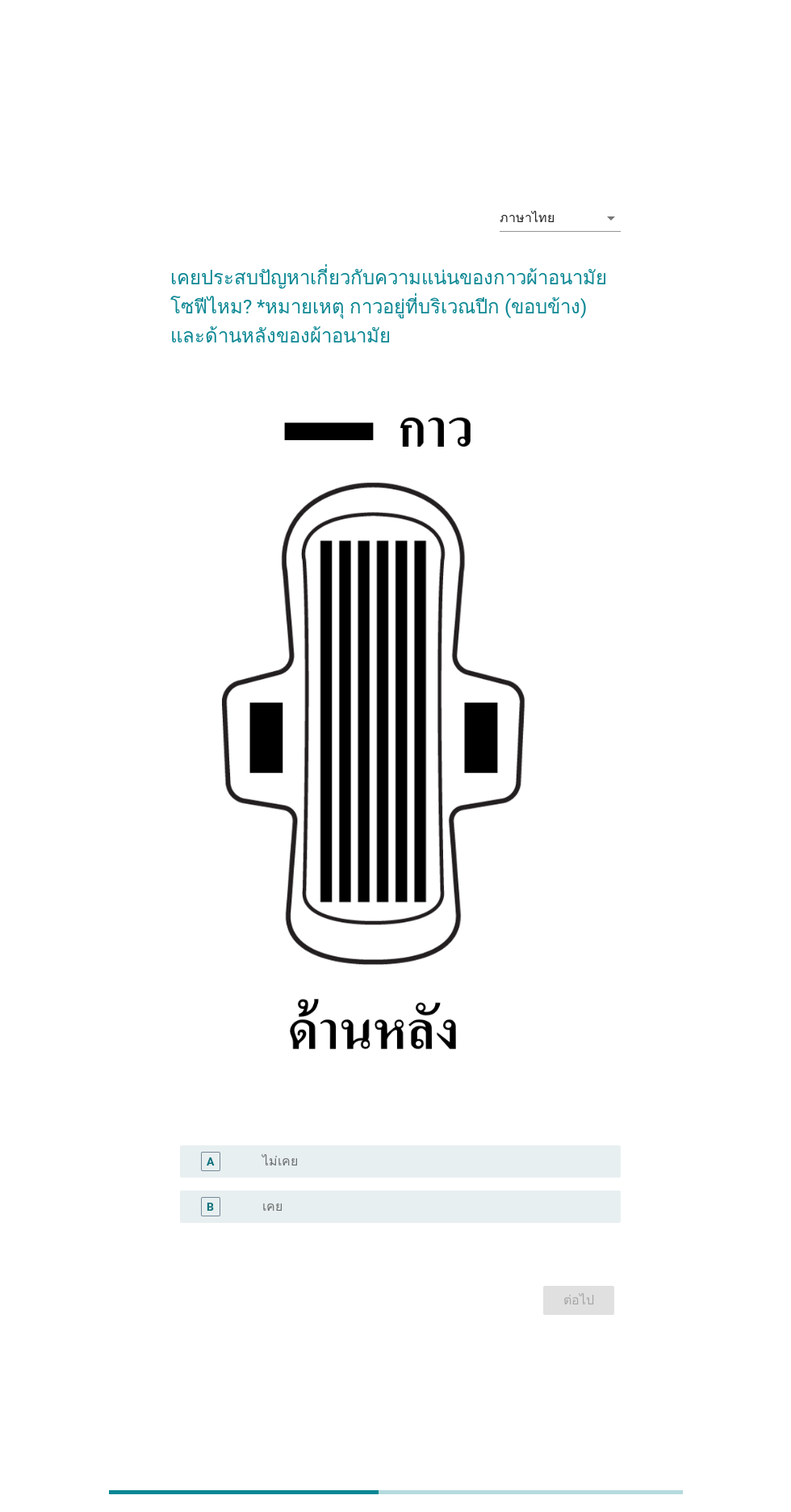
click at [502, 1215] on div "radio_button_unchecked เคย" at bounding box center [428, 1207] width 332 height 16
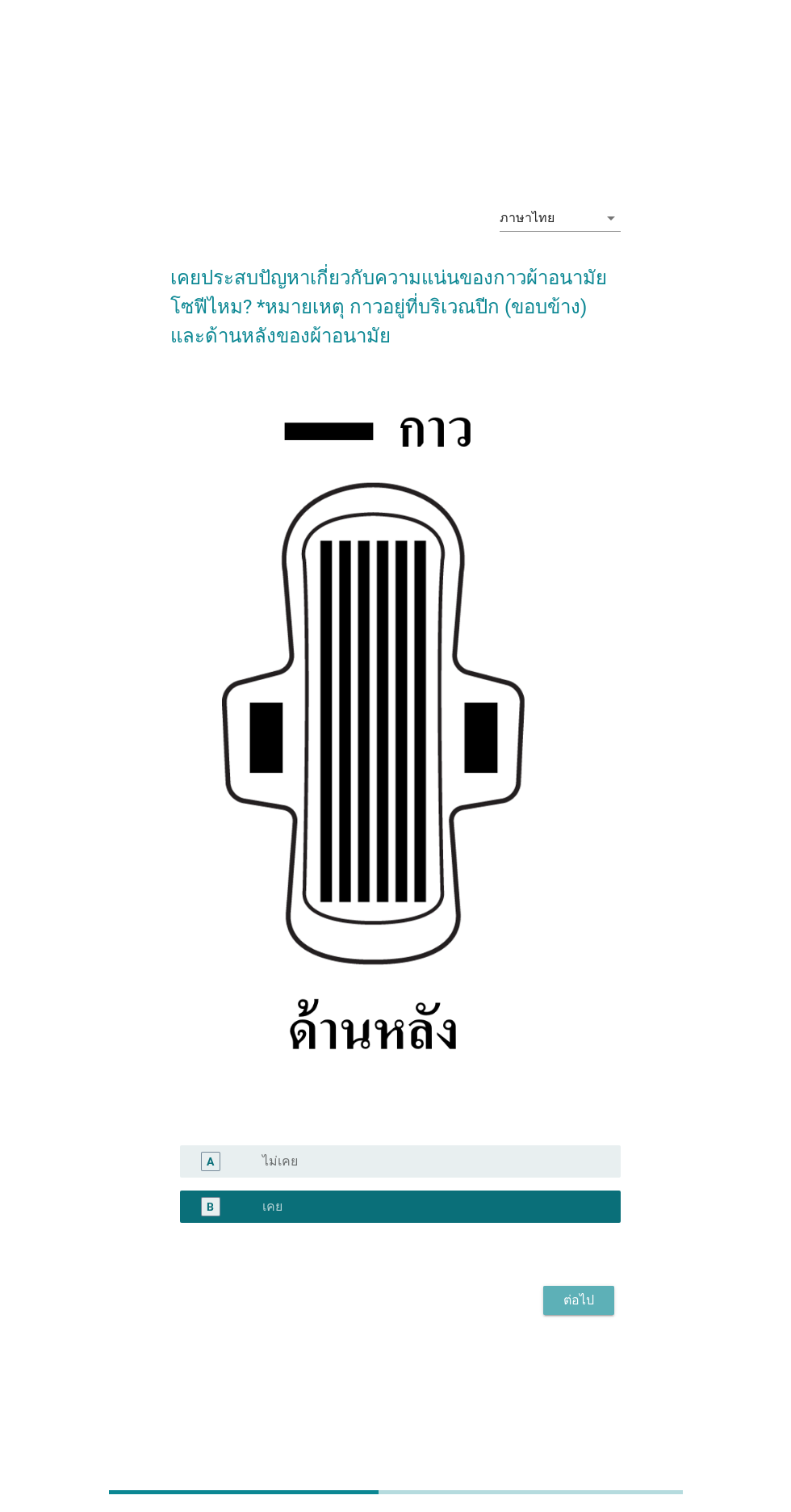
click at [602, 1315] on button "ต่อไป" at bounding box center [578, 1301] width 71 height 29
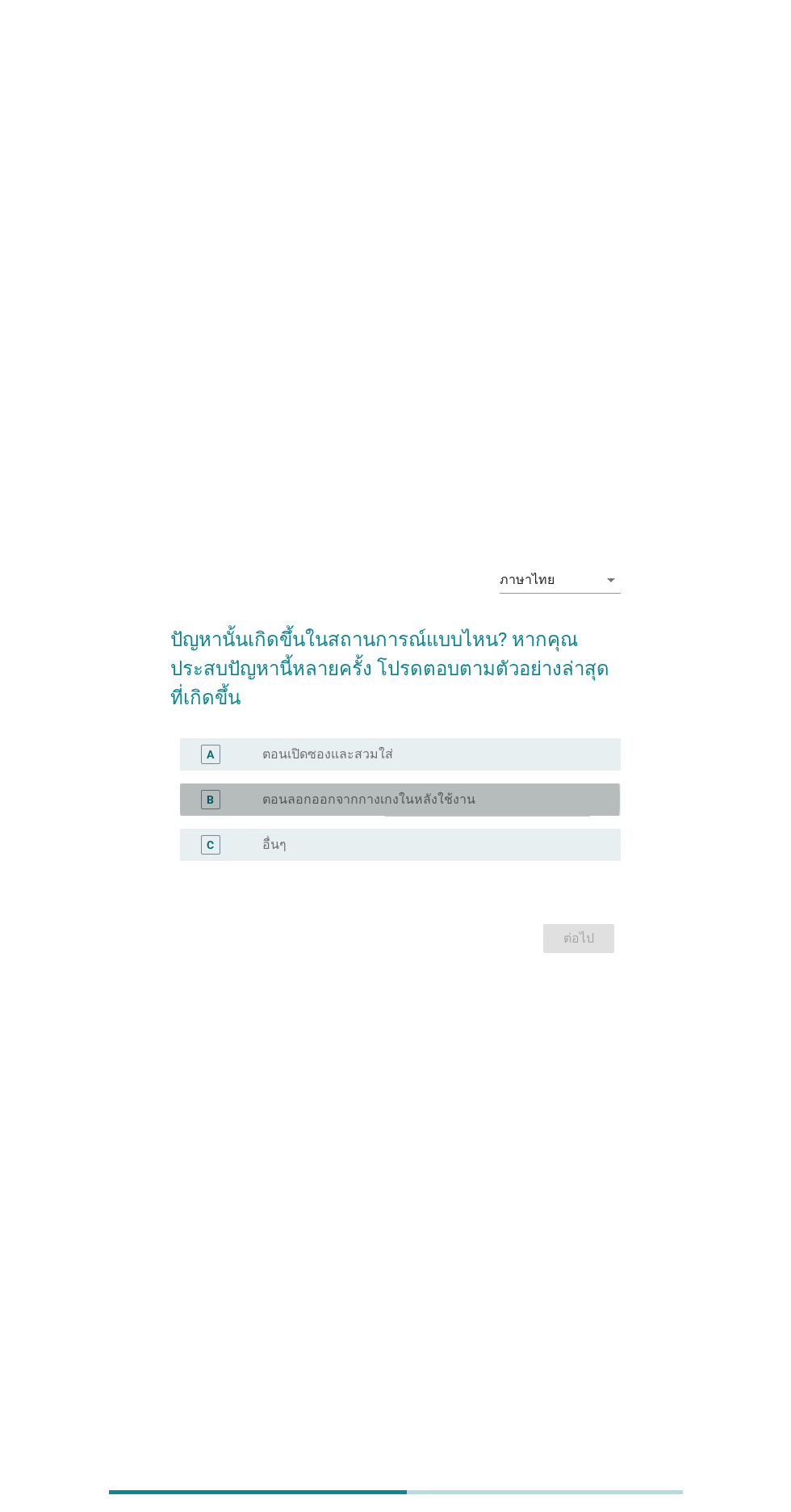
click at [611, 816] on div "B radio_button_unchecked ตอนลอกออกจากกางเกงในหลังใช้งาน" at bounding box center [400, 800] width 440 height 33
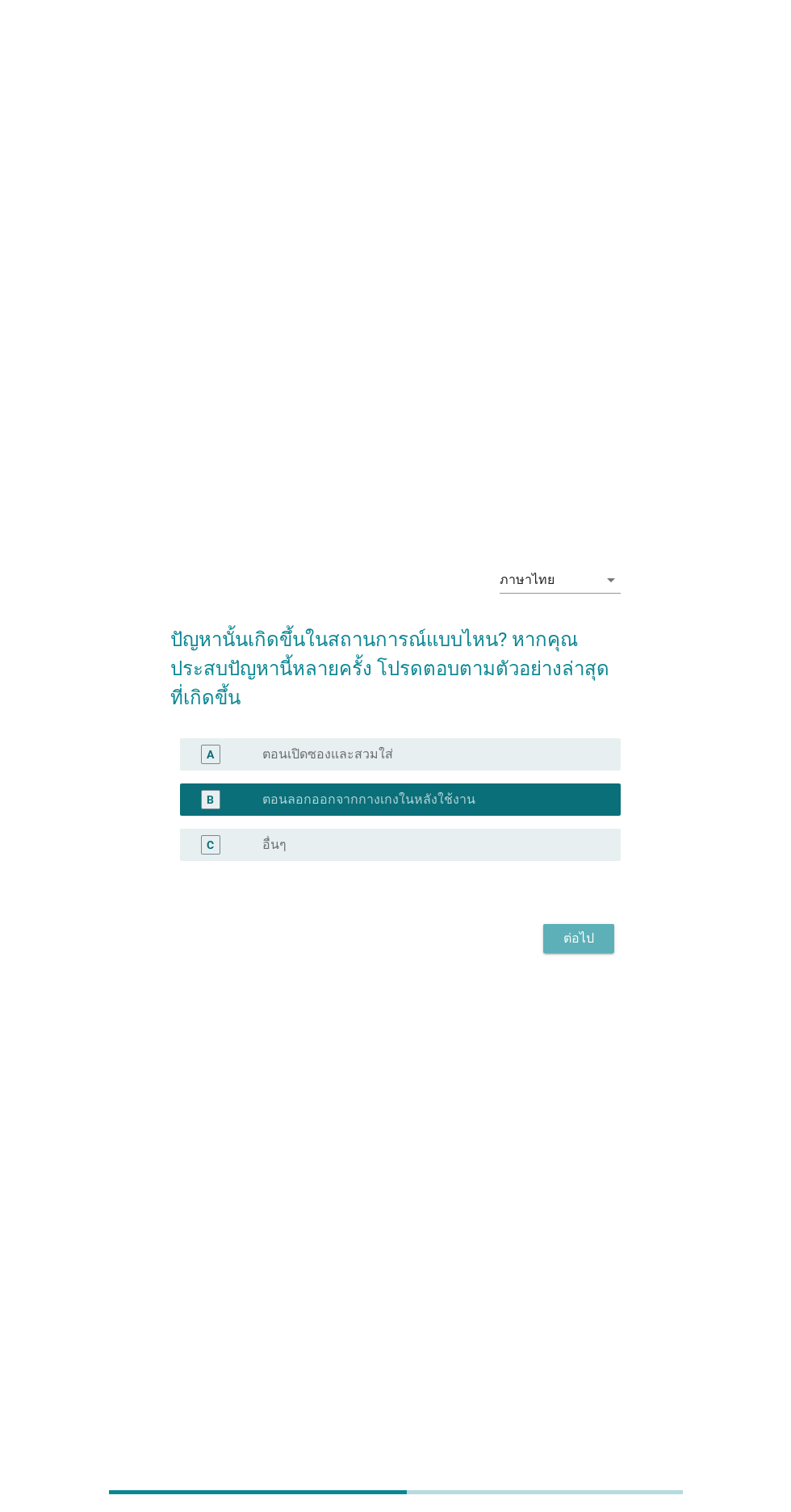
click at [583, 948] on div "ต่อไป" at bounding box center [579, 939] width 46 height 20
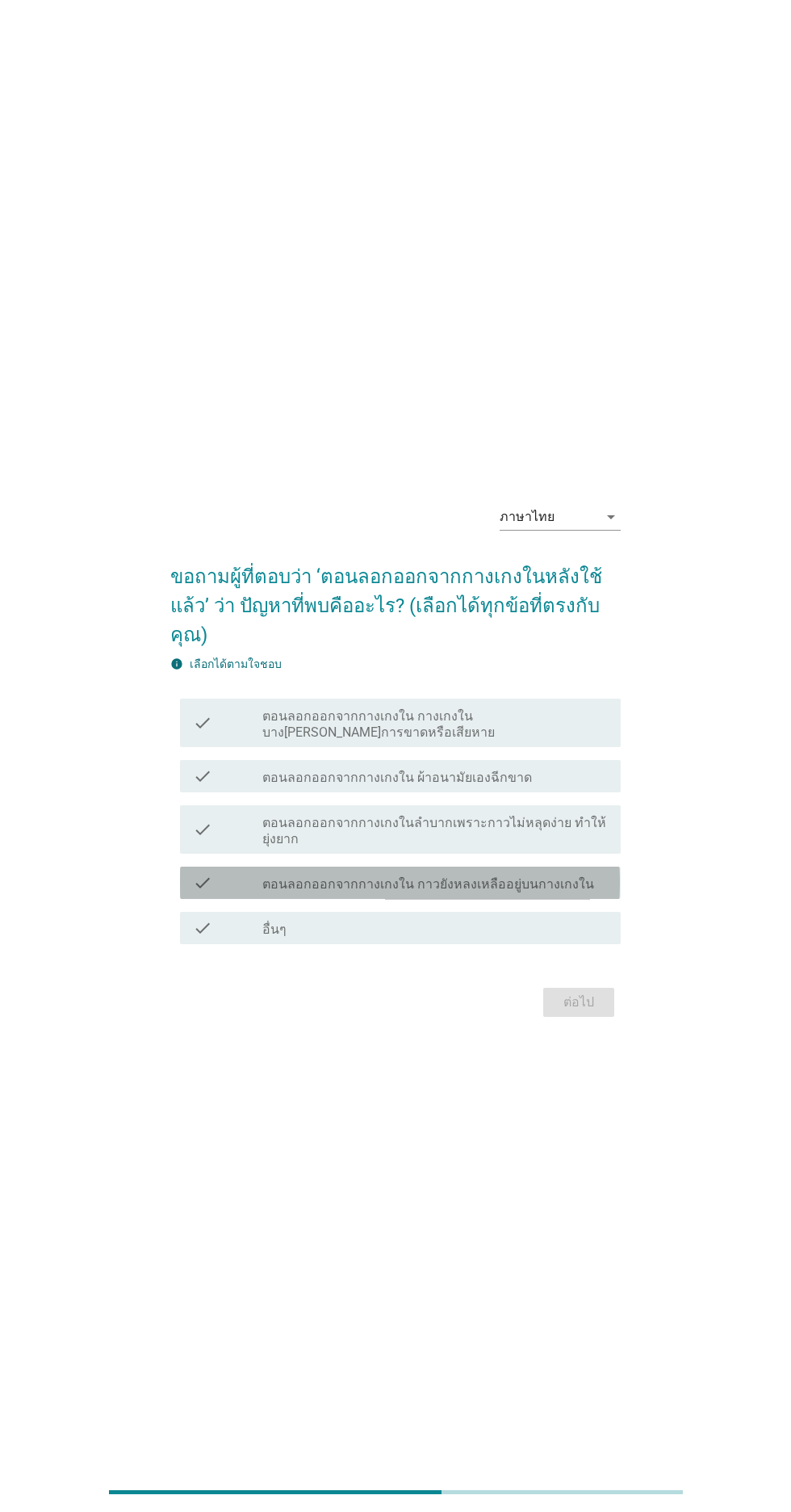
click at [572, 893] on label "ตอนลอกออกจากกางเกงใน กาวยังหลงเหลืออยู่บนกางเกงใน" at bounding box center [428, 885] width 332 height 16
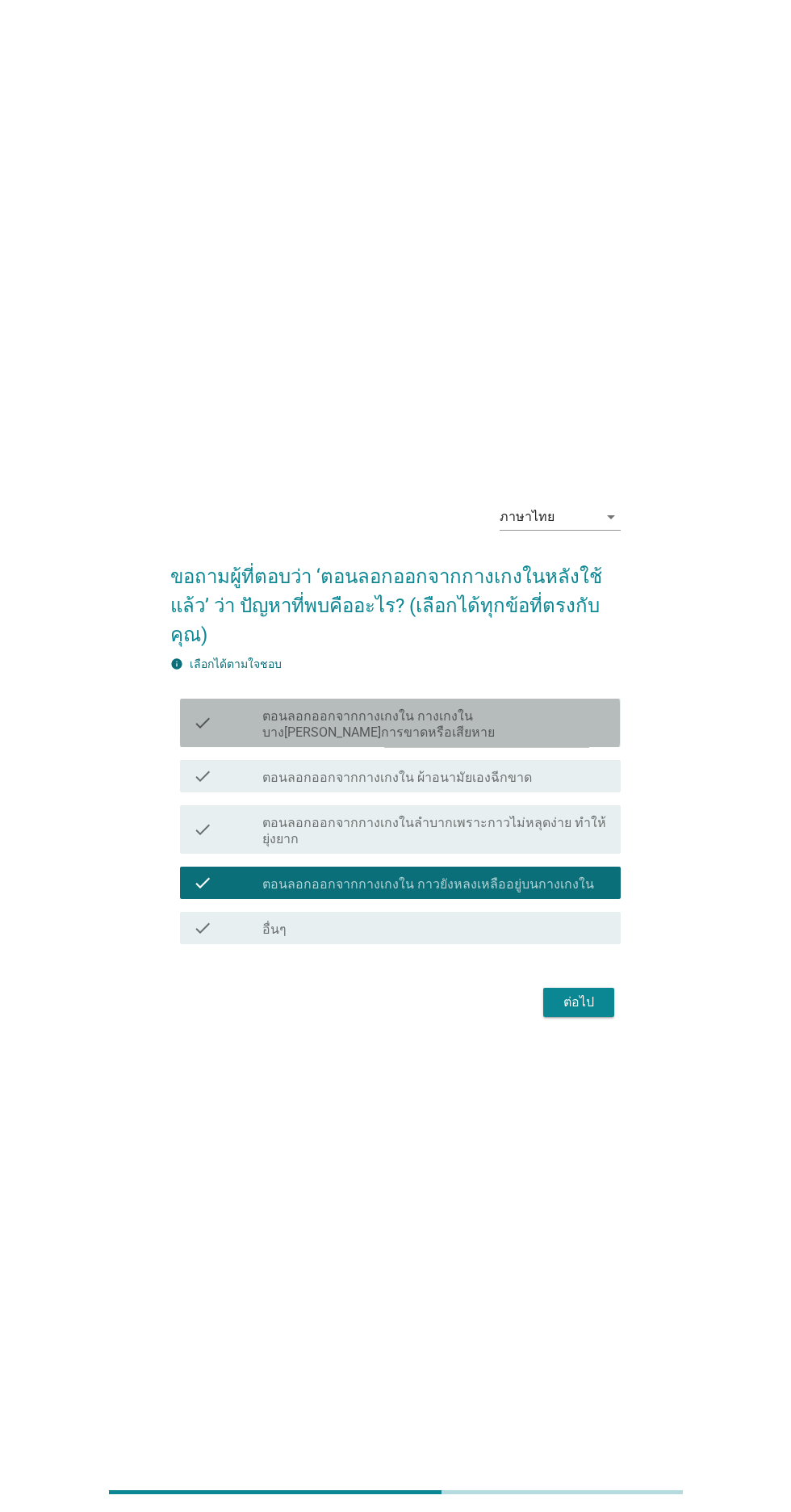
click at [576, 741] on label "ตอนลอกออกจากกางเกงใน กางเกงในบาง[PERSON_NAME]การขาดหรือเสียหาย" at bounding box center [435, 725] width 346 height 33
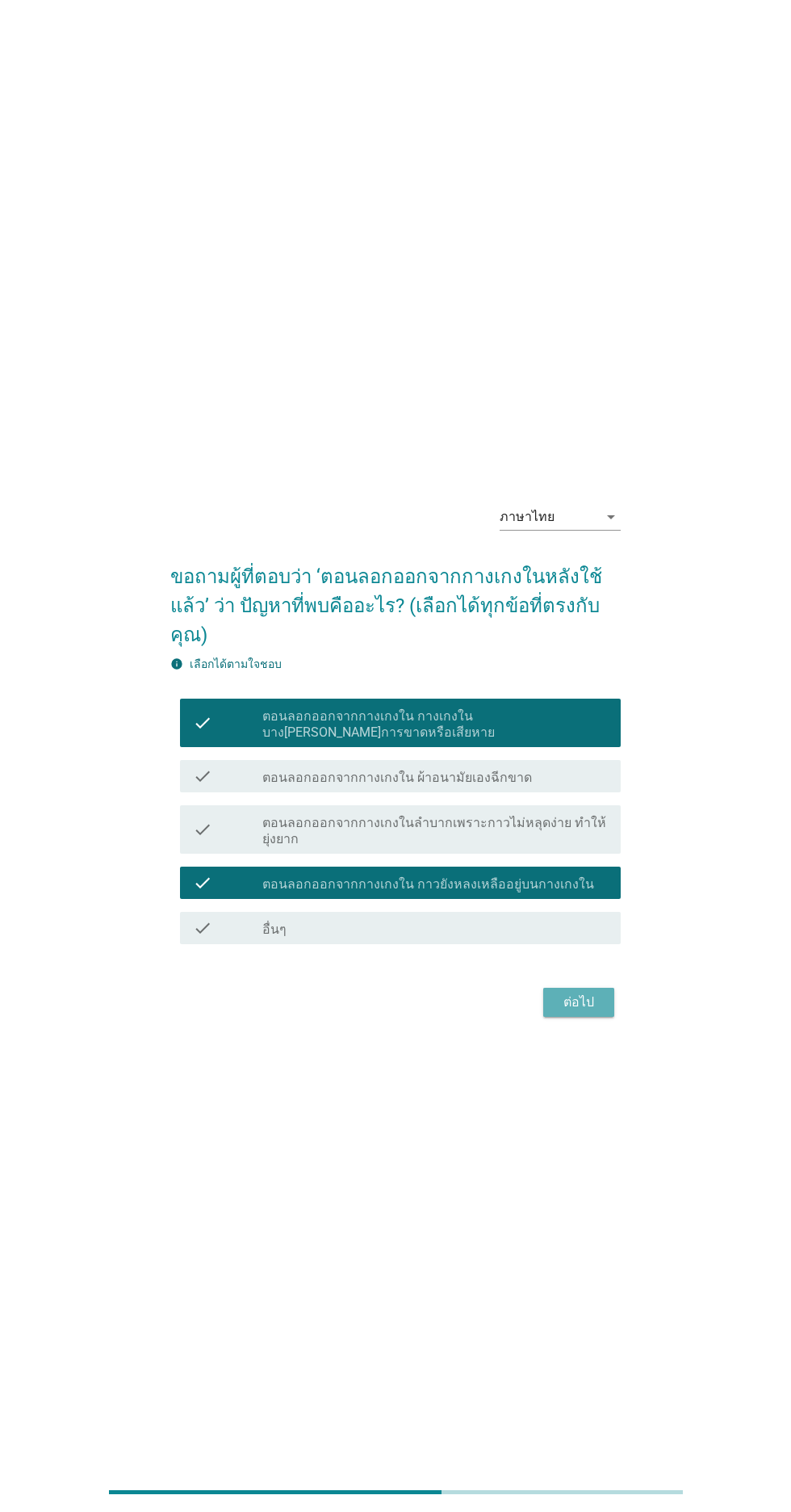
click at [585, 1013] on div "ต่อไป" at bounding box center [579, 1003] width 46 height 20
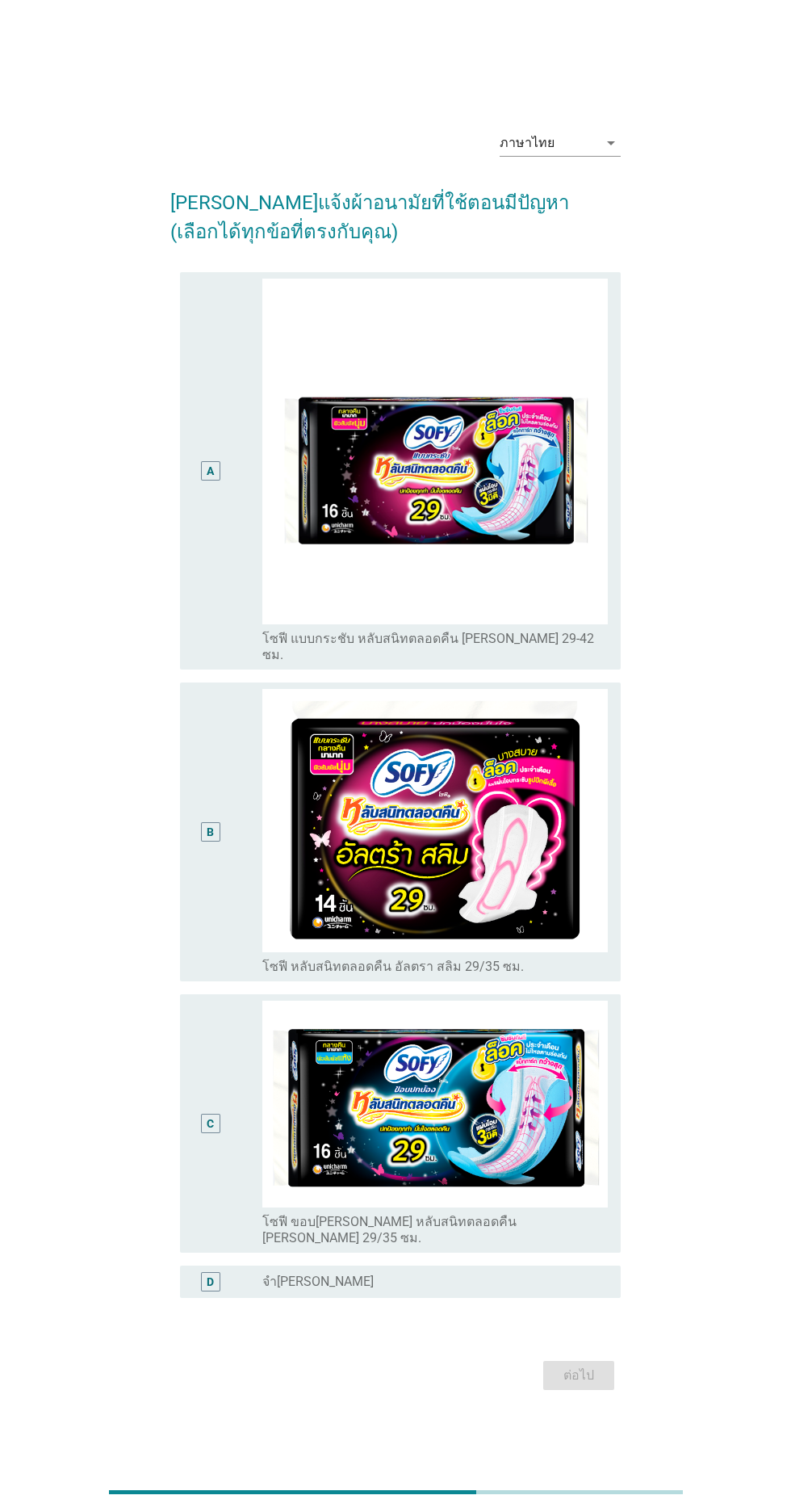
click at [215, 664] on div "A" at bounding box center [210, 471] width 35 height 385
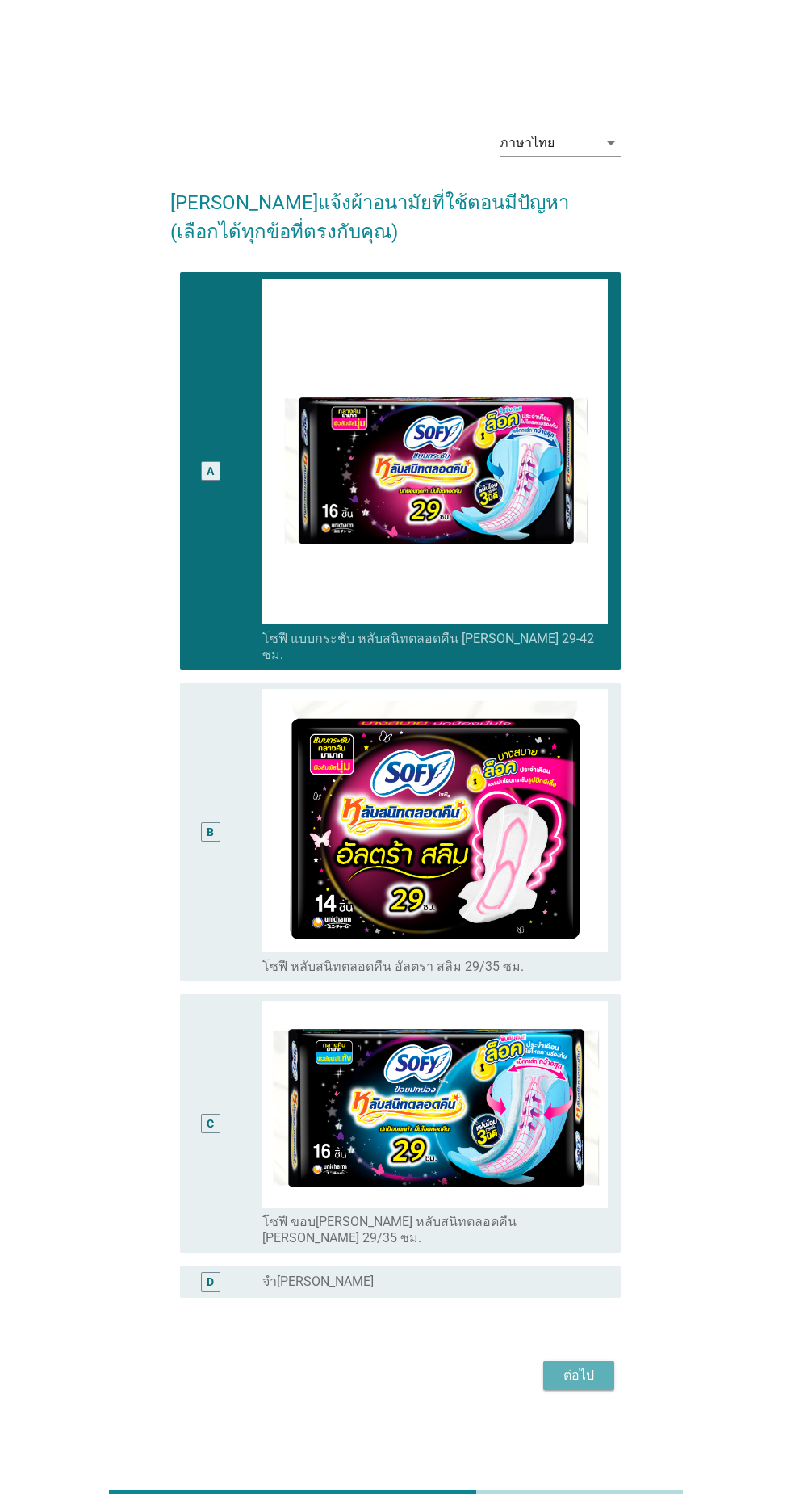
click at [583, 1386] on div "ต่อไป" at bounding box center [579, 1376] width 46 height 20
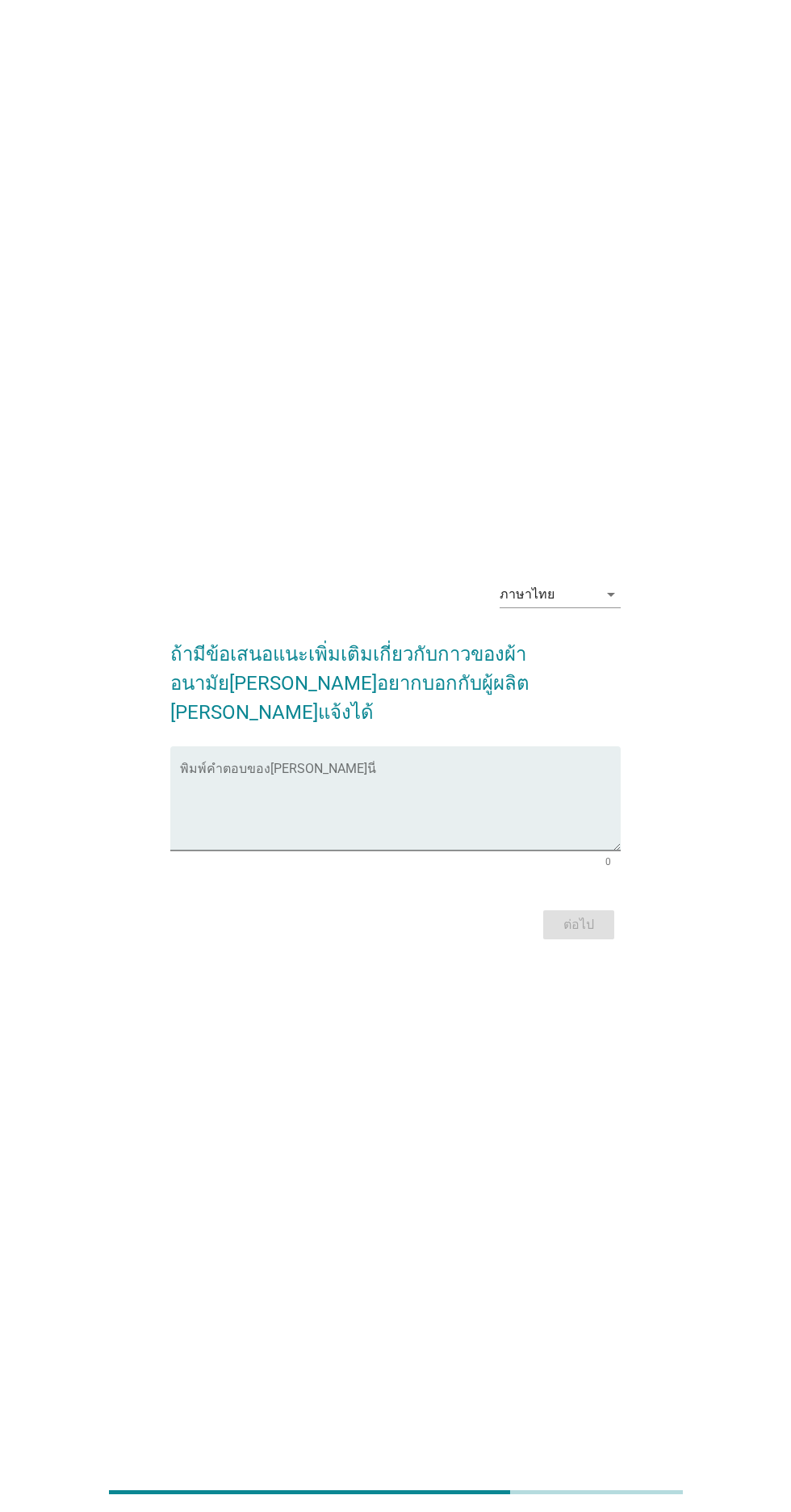
click at [555, 826] on textarea "พิมพ์คำตอบของคุณ ที่นี่" at bounding box center [400, 808] width 440 height 85
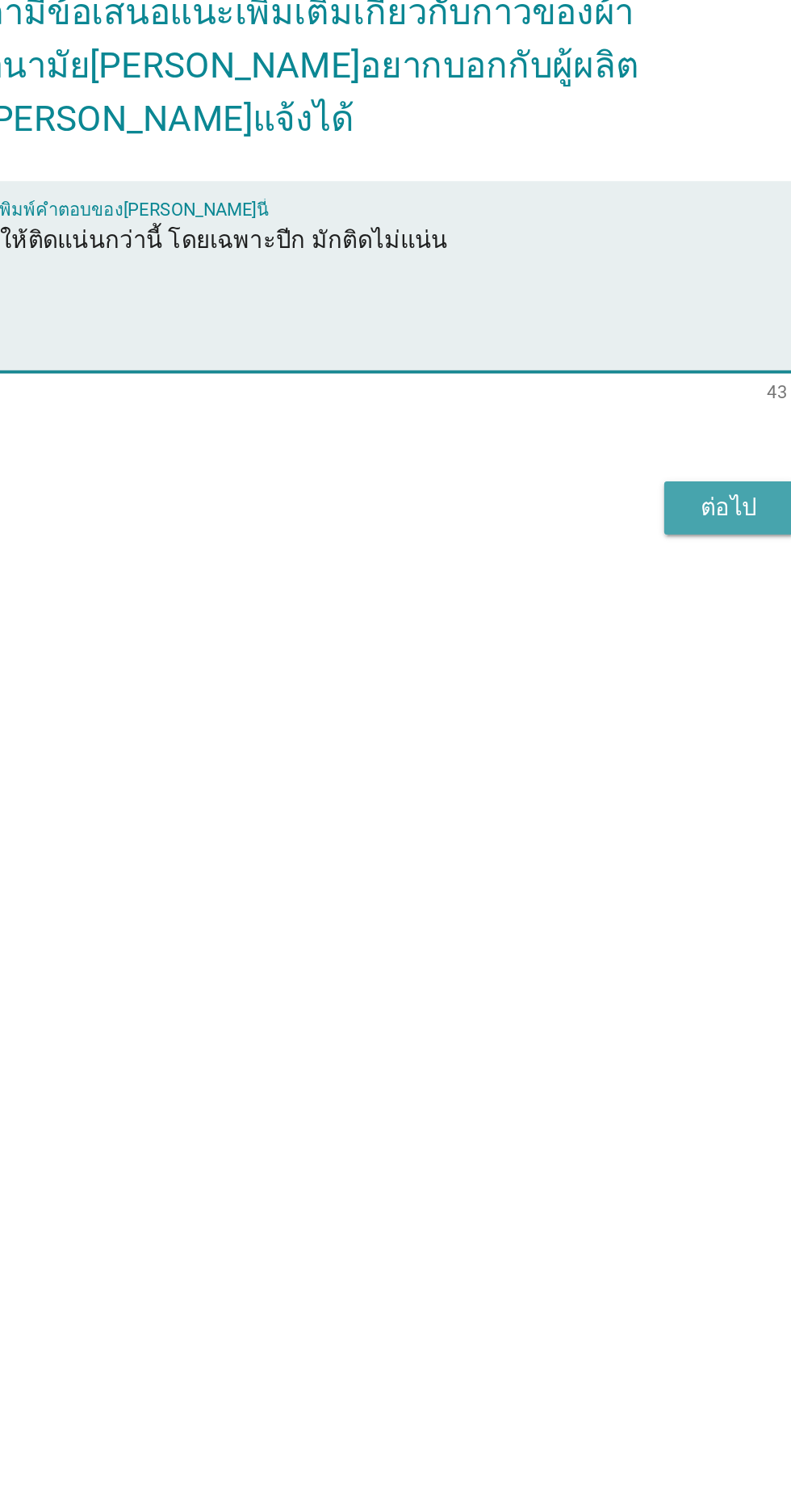
type textarea "ให้ติดแน่นกว่านี้ โดยเฉพาะปีก มักติดไม่แน่น"
click at [567, 935] on div "ต่อไป" at bounding box center [579, 925] width 46 height 20
